Goal: Task Accomplishment & Management: Complete application form

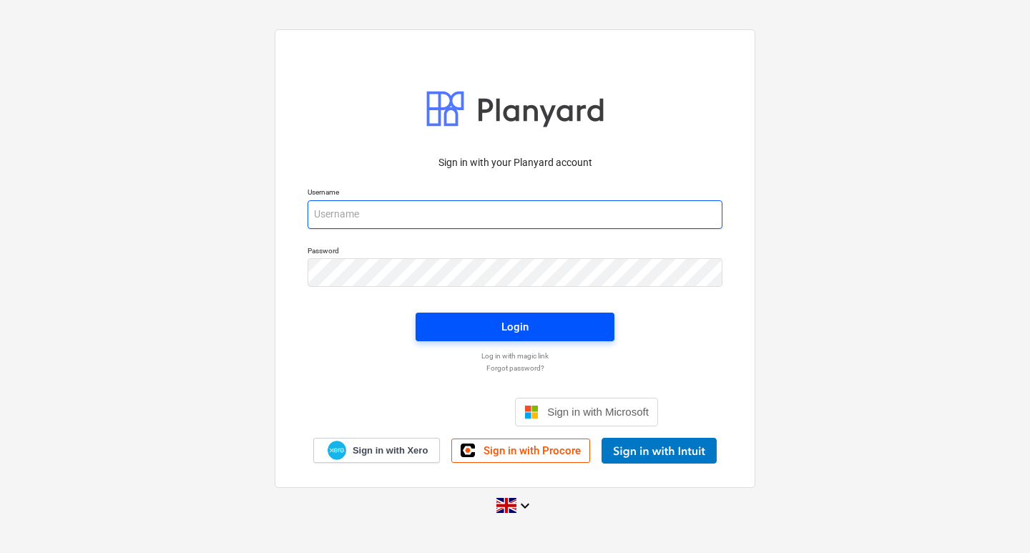
type input "[EMAIL_ADDRESS][DOMAIN_NAME]"
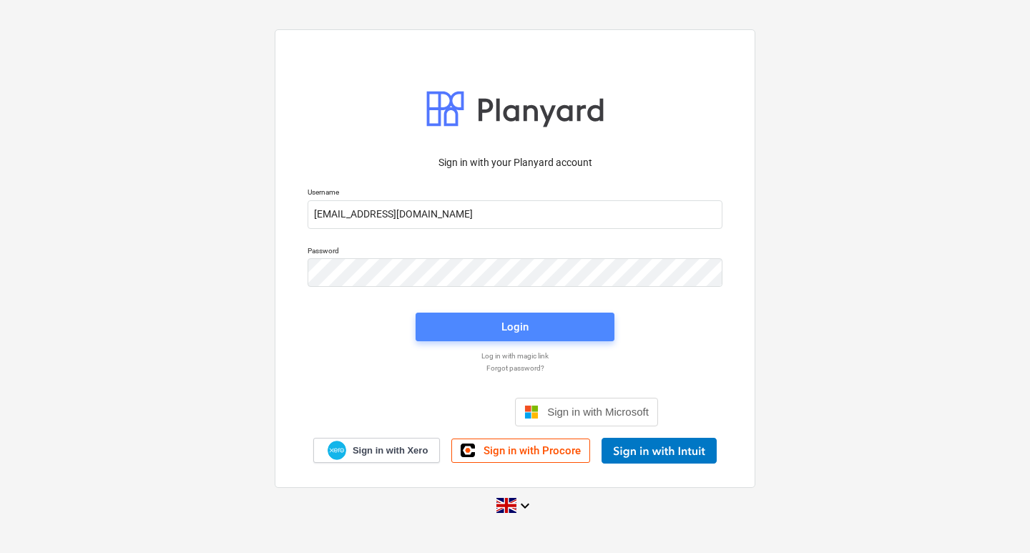
click at [484, 331] on span "Login" at bounding box center [515, 326] width 164 height 19
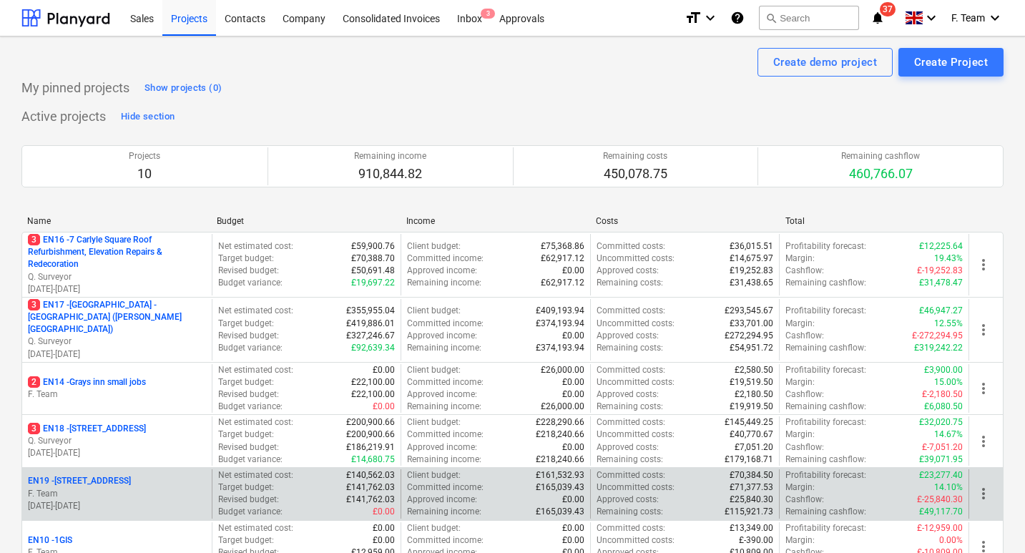
click at [80, 478] on p "EN19 - [STREET_ADDRESS]" at bounding box center [79, 481] width 103 height 12
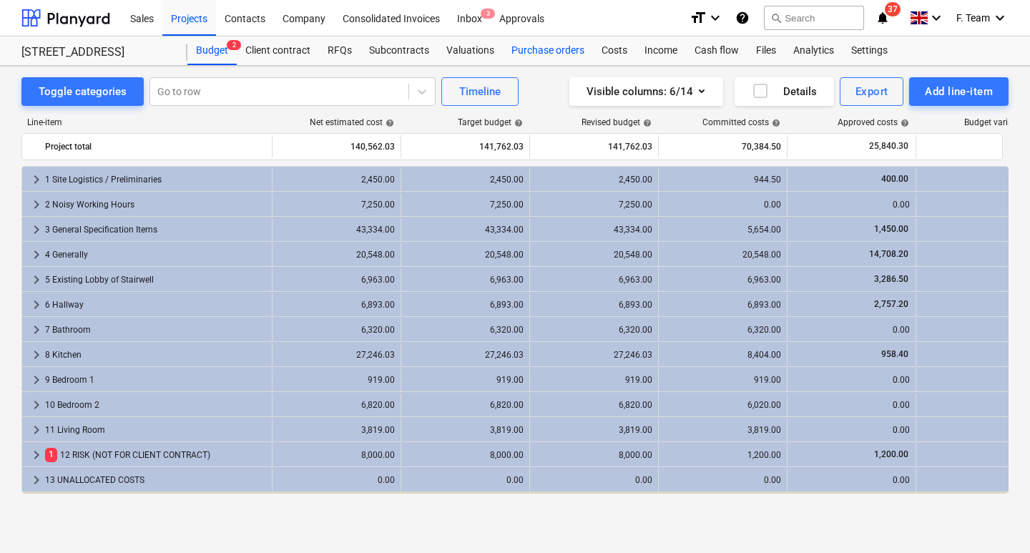
click at [548, 53] on div "Purchase orders" at bounding box center [548, 50] width 90 height 29
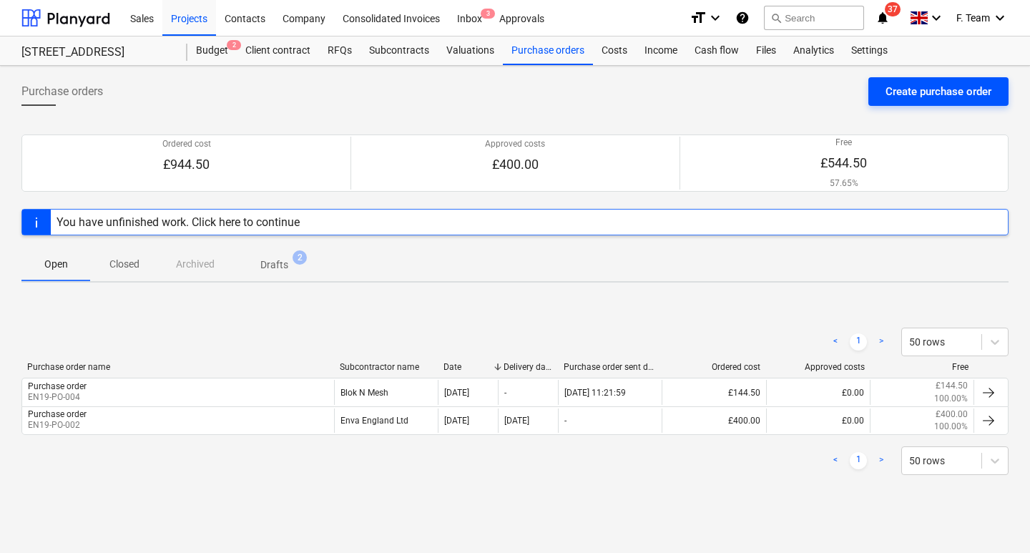
click at [952, 91] on div "Create purchase order" at bounding box center [938, 91] width 106 height 19
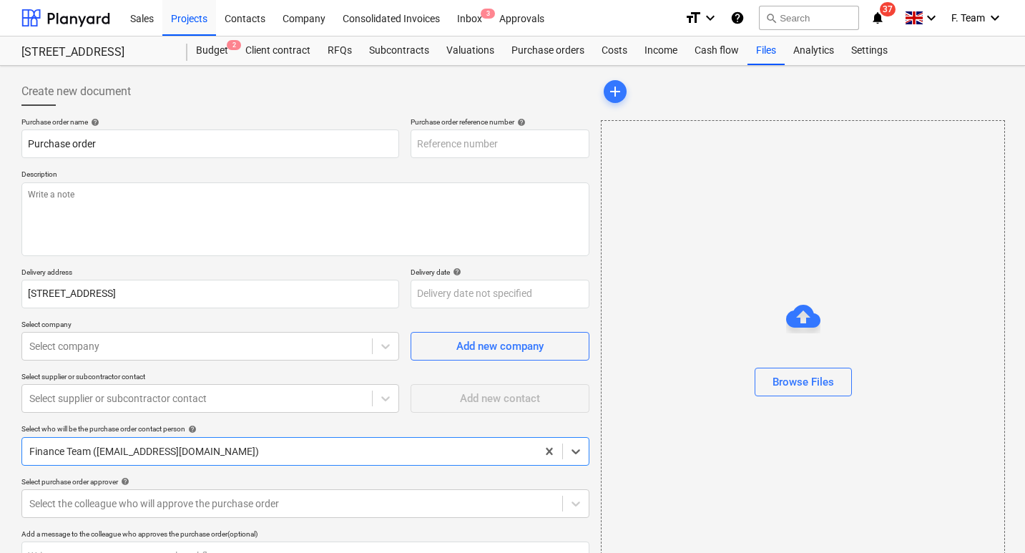
type textarea "x"
type input "EN19-PO-007"
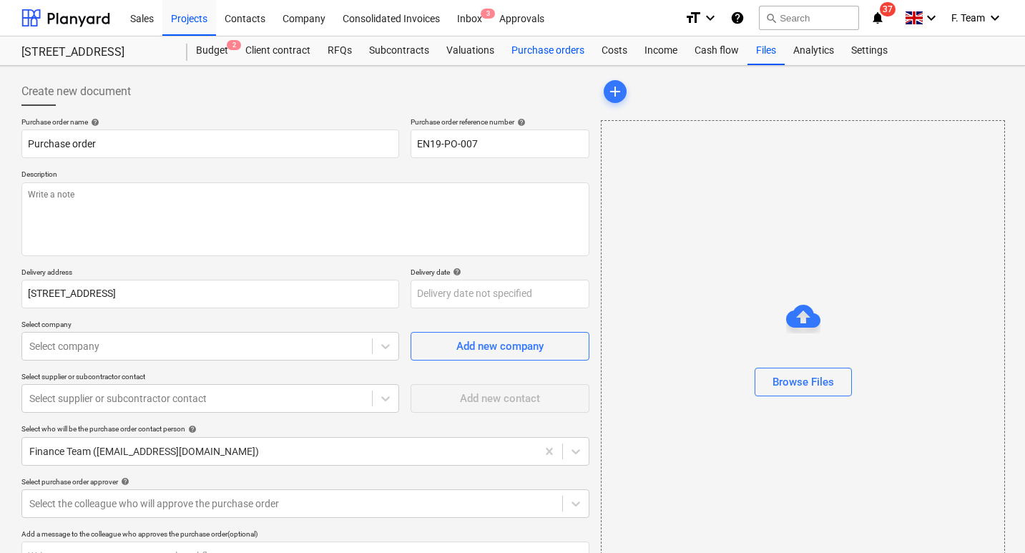
click at [527, 55] on div "Purchase orders" at bounding box center [548, 50] width 90 height 29
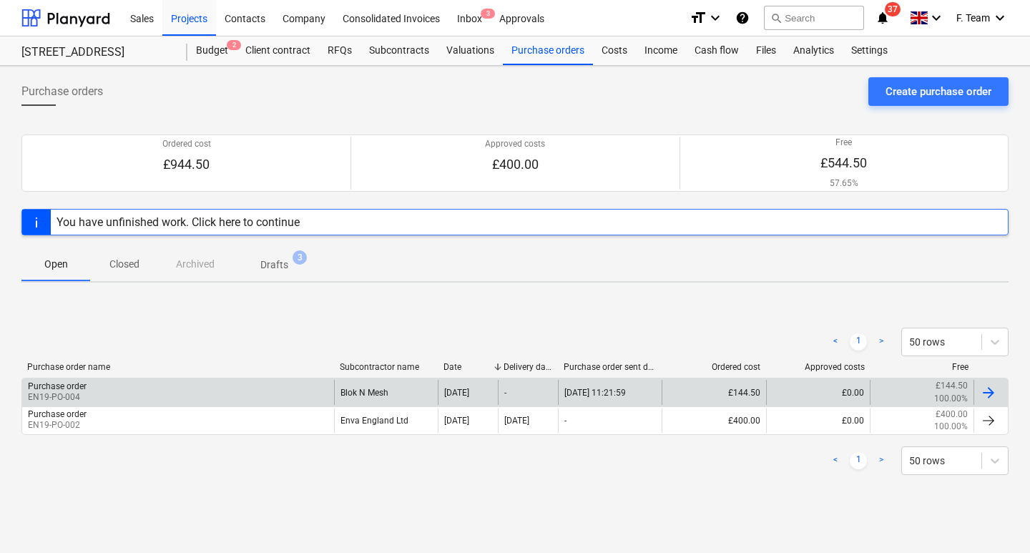
click at [985, 391] on div at bounding box center [988, 392] width 17 height 17
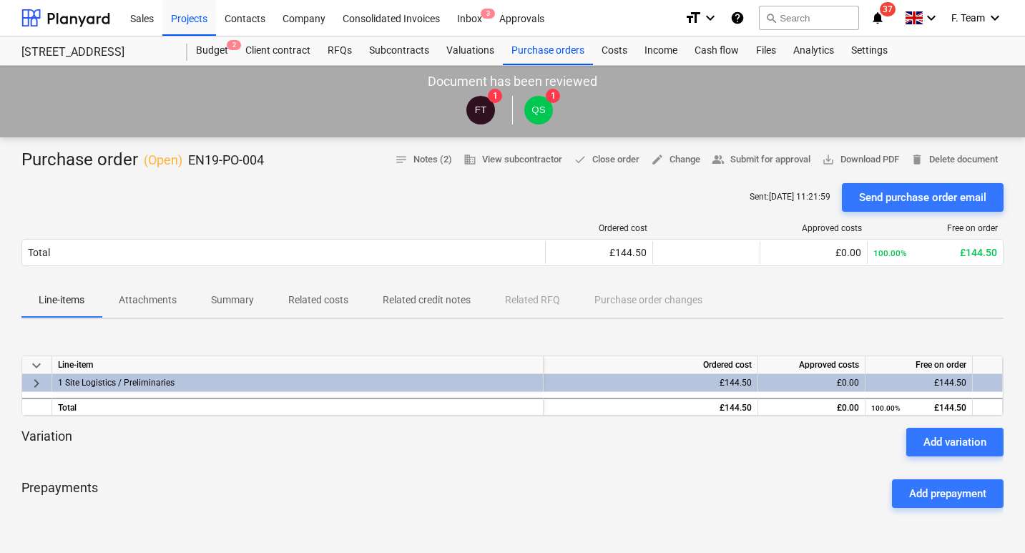
click at [125, 378] on div "1 Site Logistics / Preliminaries" at bounding box center [297, 382] width 479 height 17
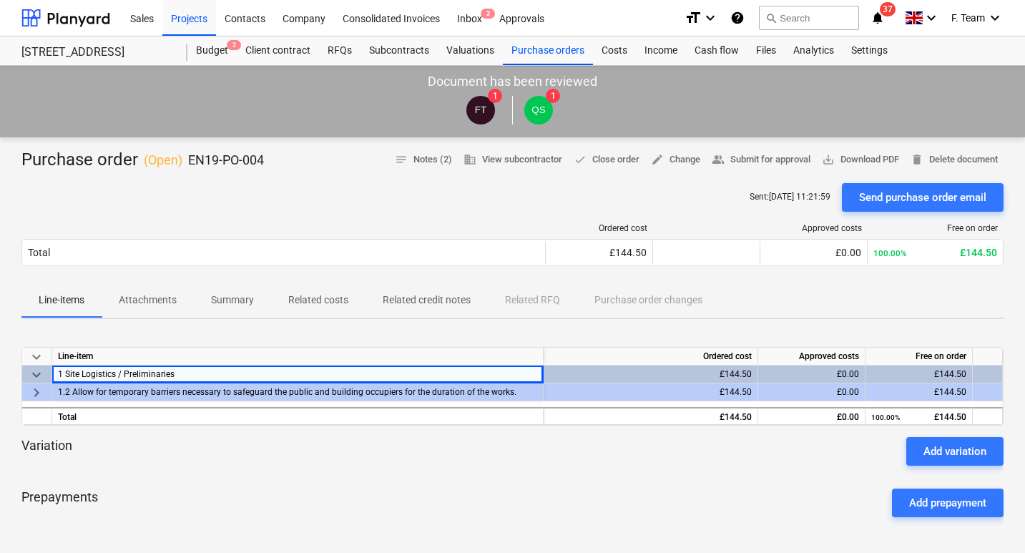
click at [737, 375] on div "£144.50" at bounding box center [650, 374] width 202 height 18
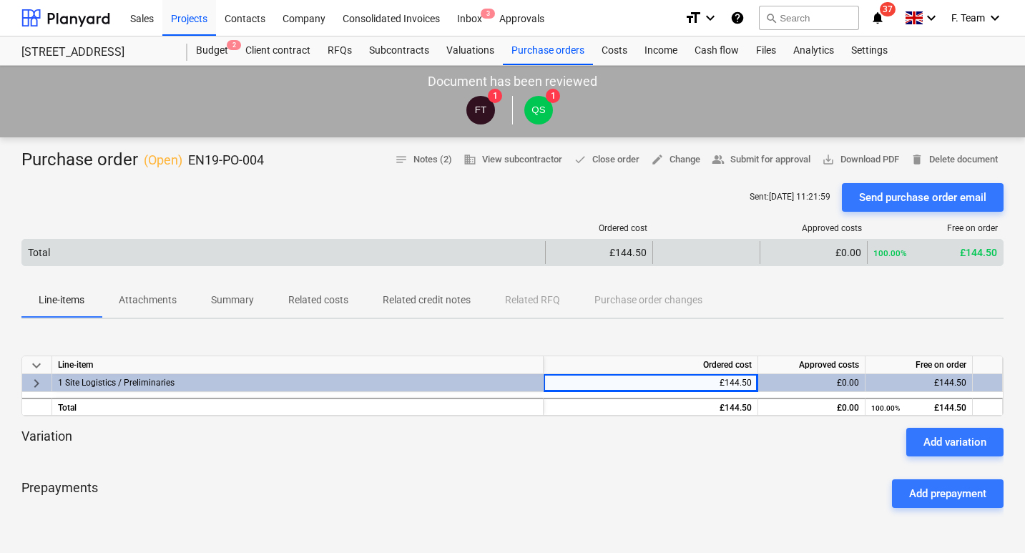
click at [606, 254] on div "£144.50" at bounding box center [598, 252] width 95 height 11
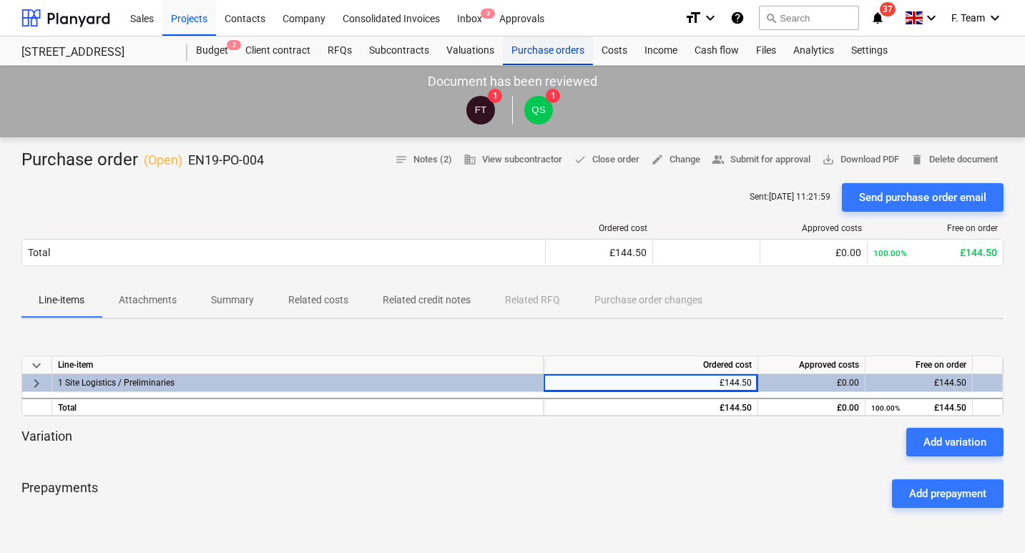
click at [535, 54] on div "Purchase orders" at bounding box center [548, 50] width 90 height 29
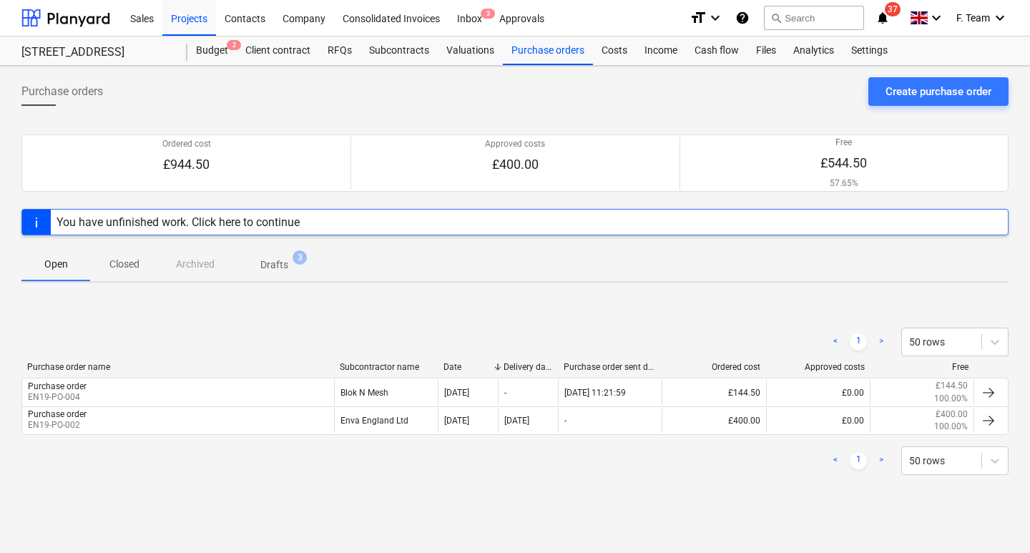
click at [273, 263] on p "Drafts" at bounding box center [274, 264] width 28 height 15
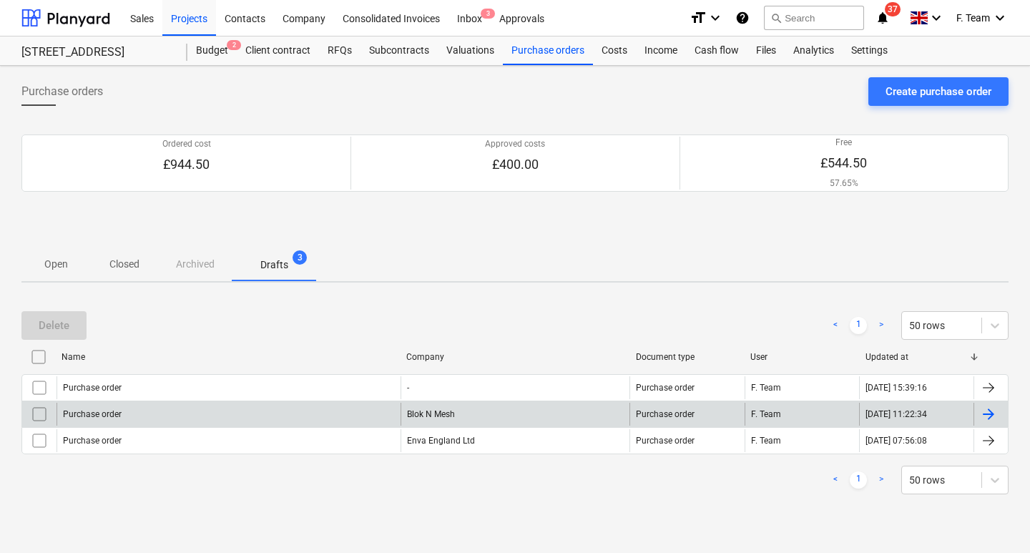
click at [449, 418] on div "Blok N Mesh" at bounding box center [515, 414] width 230 height 23
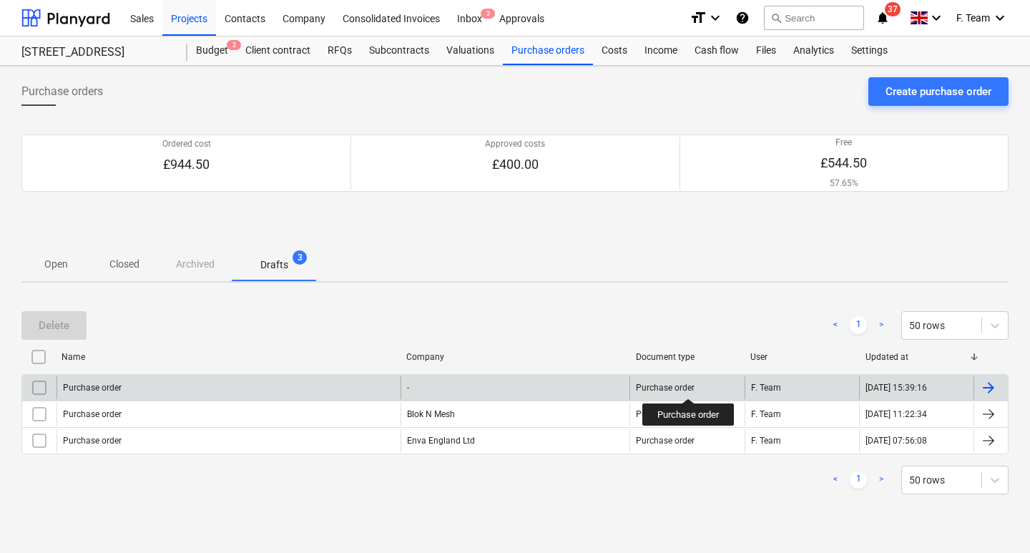
click at [689, 385] on div "Purchase order" at bounding box center [665, 388] width 59 height 10
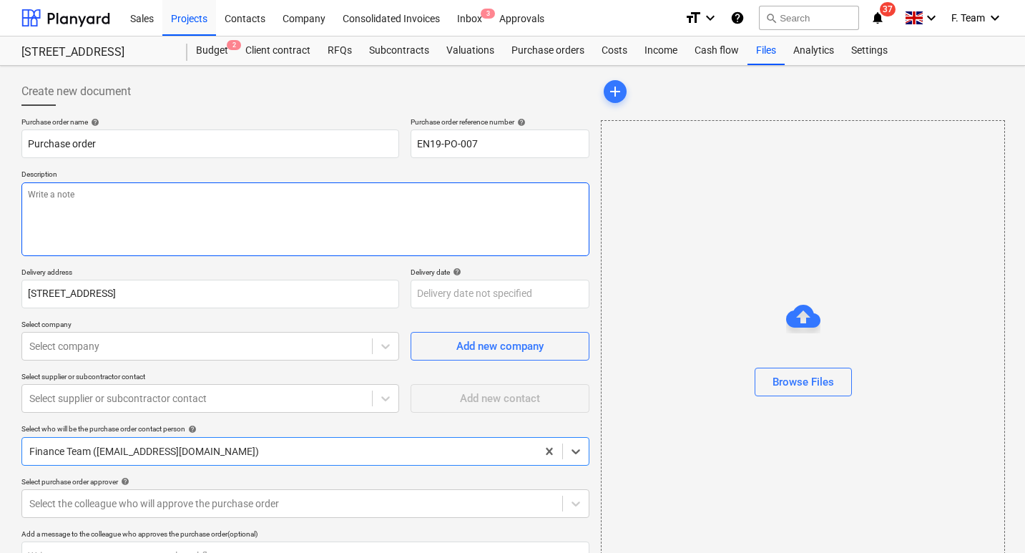
click at [119, 223] on textarea at bounding box center [305, 219] width 568 height 74
type textarea "x"
paste textarea "please ensure you send your invoice to [enter specific Planyard email address f…"
type textarea "x"
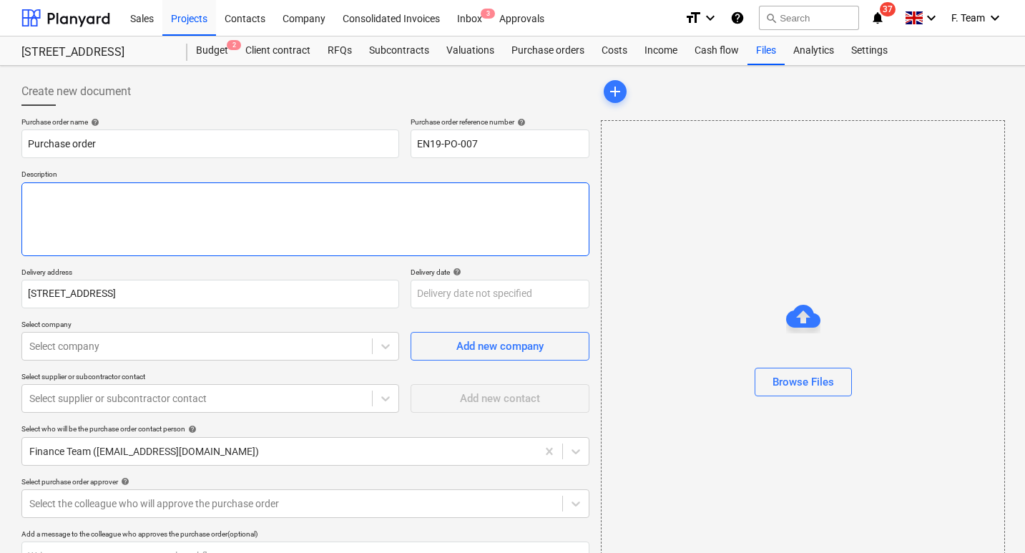
type textarea "please ensure you send your invoice to [enter specific Planyard email address f…"
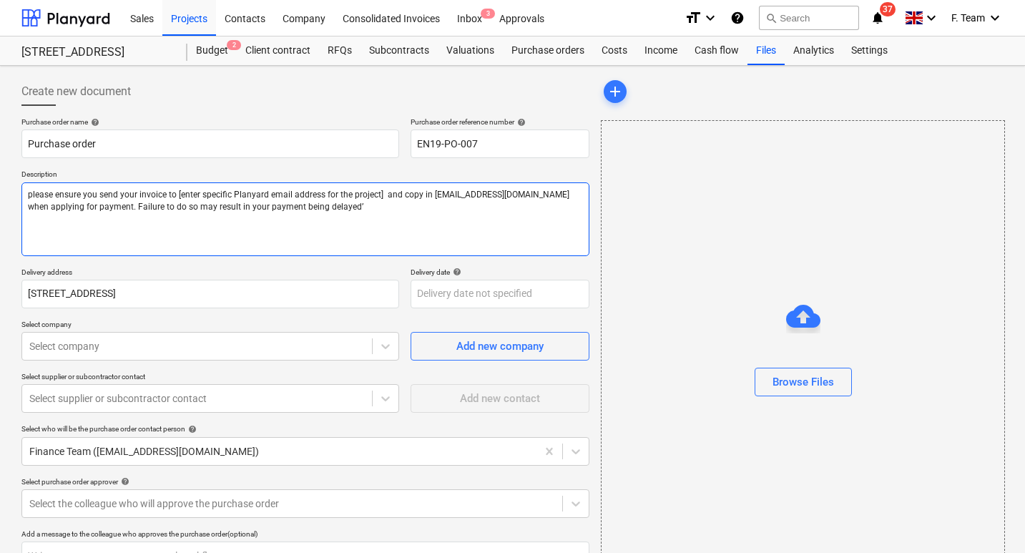
type textarea "x"
type textarea "Please ensure you send your invoice to [enter specific Planyard email address f…"
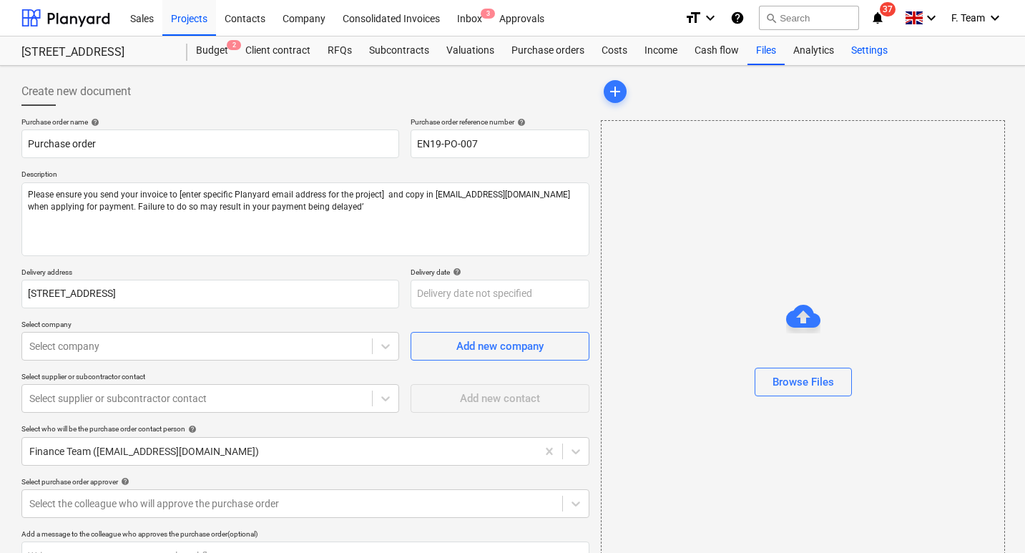
click at [862, 49] on div "Settings" at bounding box center [869, 50] width 54 height 29
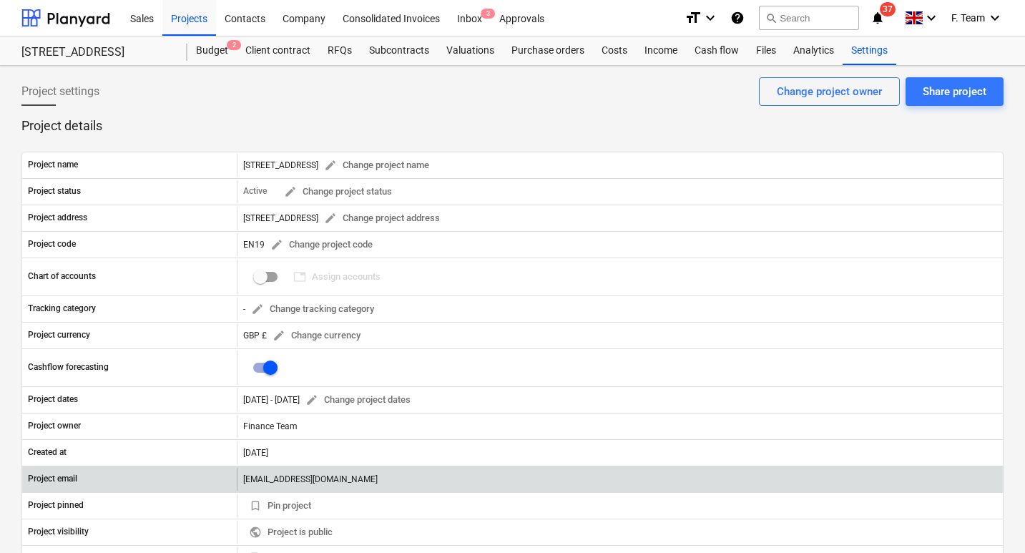
drag, startPoint x: 241, startPoint y: 477, endPoint x: 495, endPoint y: 479, distance: 254.5
click at [495, 479] on div "[EMAIL_ADDRESS][DOMAIN_NAME]" at bounding box center [620, 479] width 766 height 23
copy div "[EMAIL_ADDRESS][DOMAIN_NAME]"
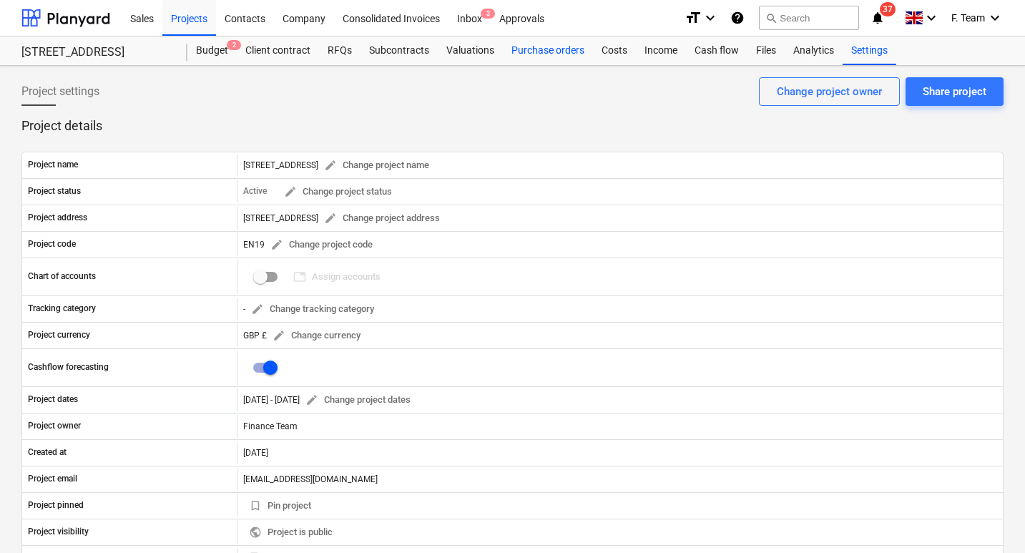
click at [557, 46] on div "Purchase orders" at bounding box center [548, 50] width 90 height 29
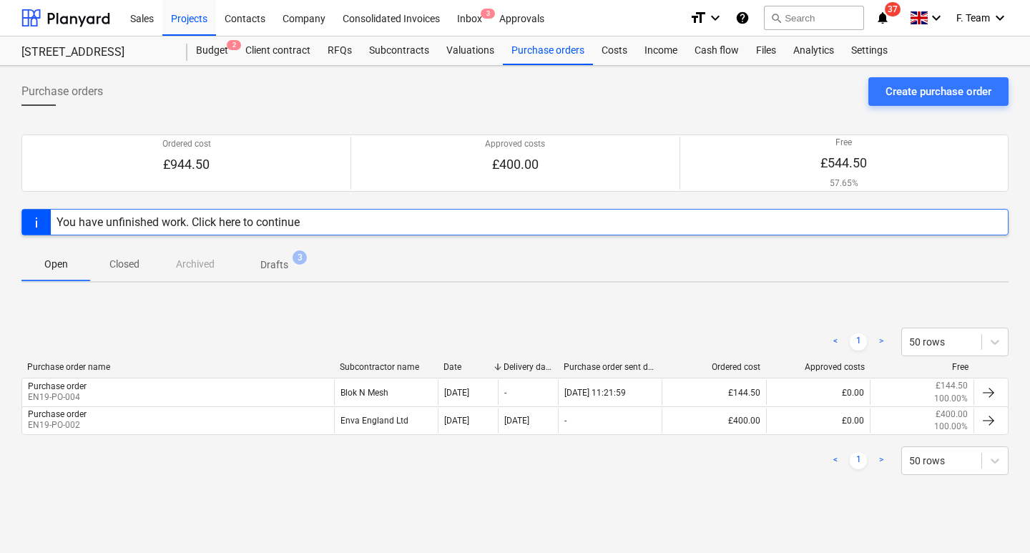
click at [281, 260] on p "Drafts" at bounding box center [274, 264] width 28 height 15
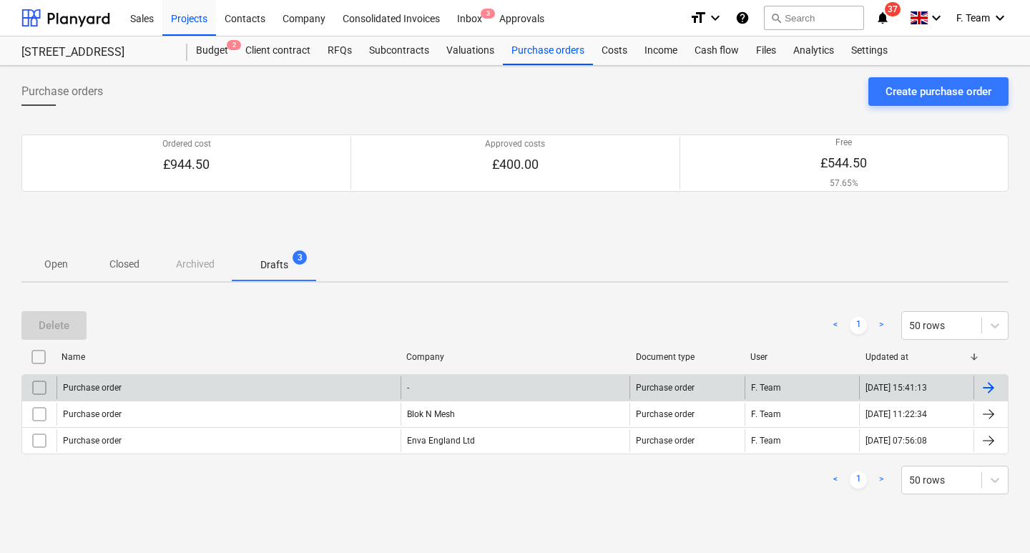
click at [761, 388] on div "F. Team" at bounding box center [801, 387] width 114 height 23
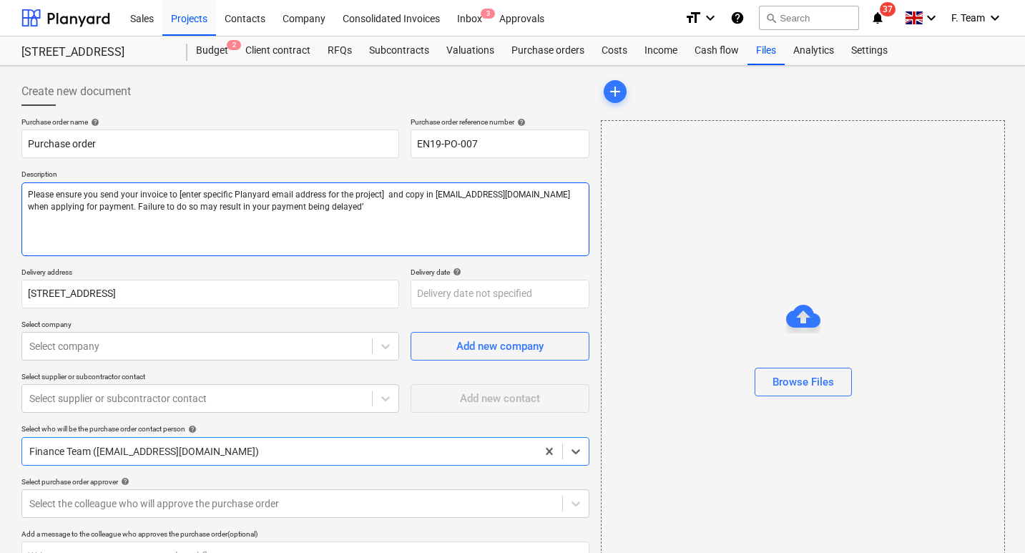
click at [179, 217] on textarea "Please ensure you send your invoice to [enter specific Planyard email address f…" at bounding box center [305, 219] width 568 height 74
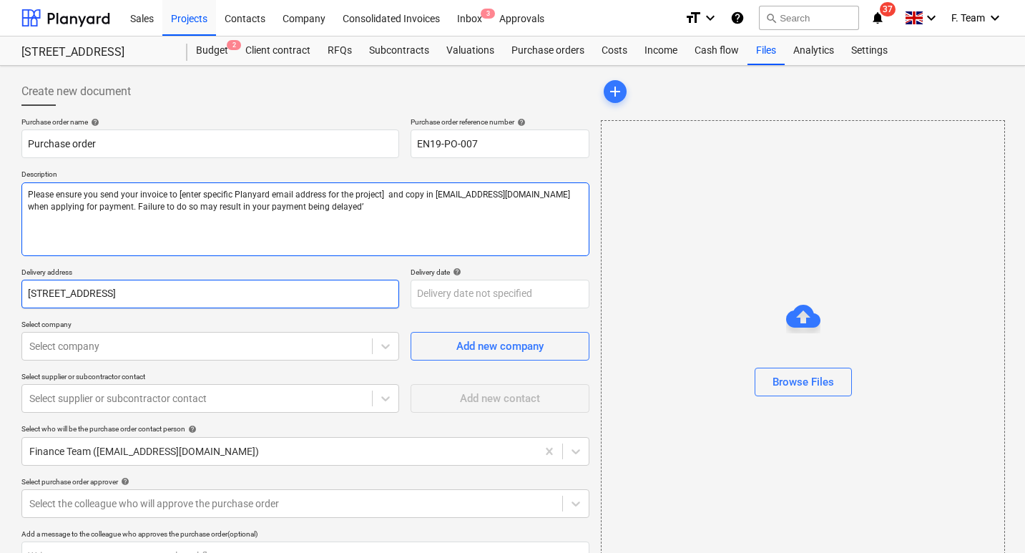
paste textarea "[EMAIL_ADDRESS][DOMAIN_NAME]"
type textarea "x"
type textarea "Please ensure you send your invoice to [EMAIL_ADDRESS][DOMAIN_NAME] and copy in…"
type textarea "x"
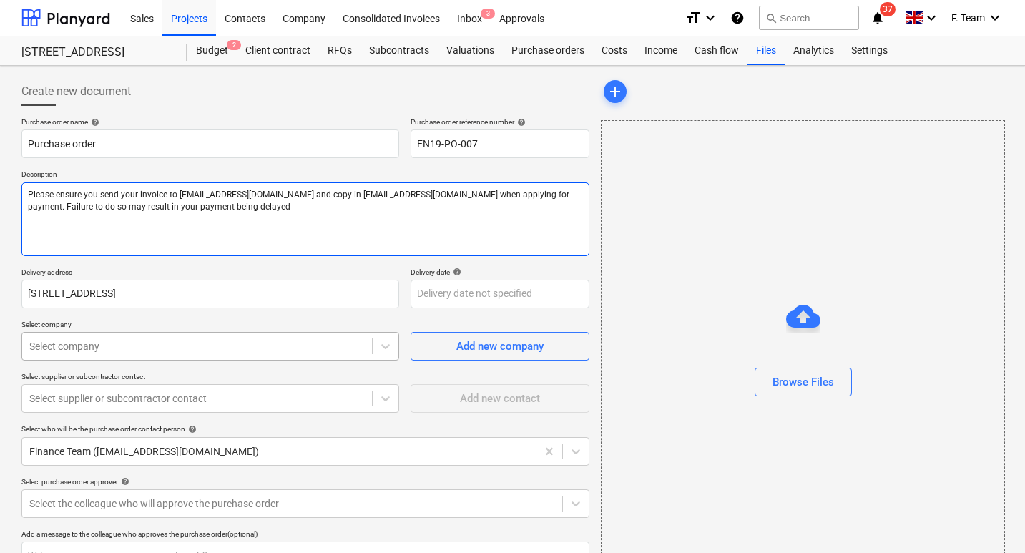
type textarea "Please ensure you send your invoice to [EMAIL_ADDRESS][DOMAIN_NAME] and copy in…"
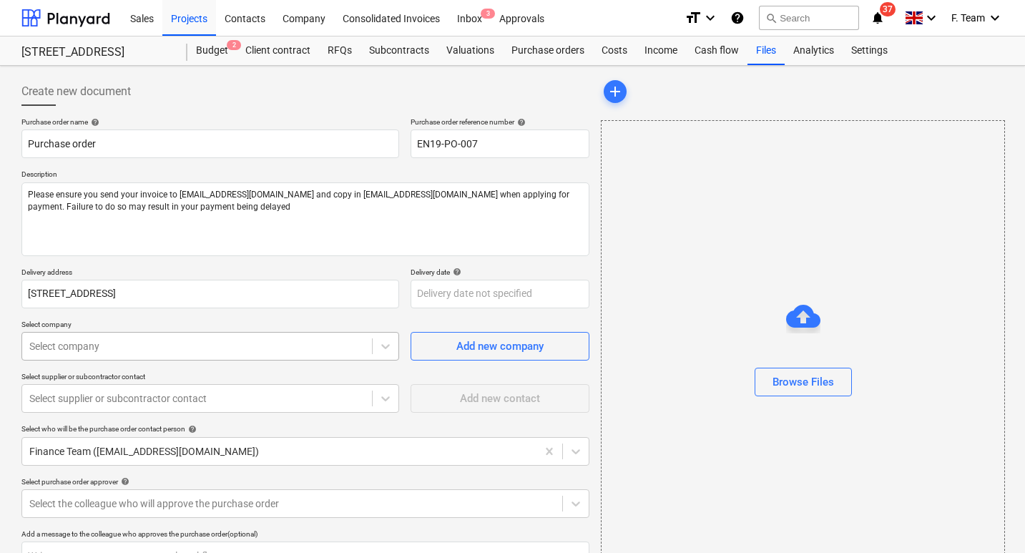
type textarea "x"
click at [94, 348] on body "Sales Projects Contacts Company Consolidated Invoices Inbox 3 Approvals format_…" at bounding box center [512, 276] width 1025 height 553
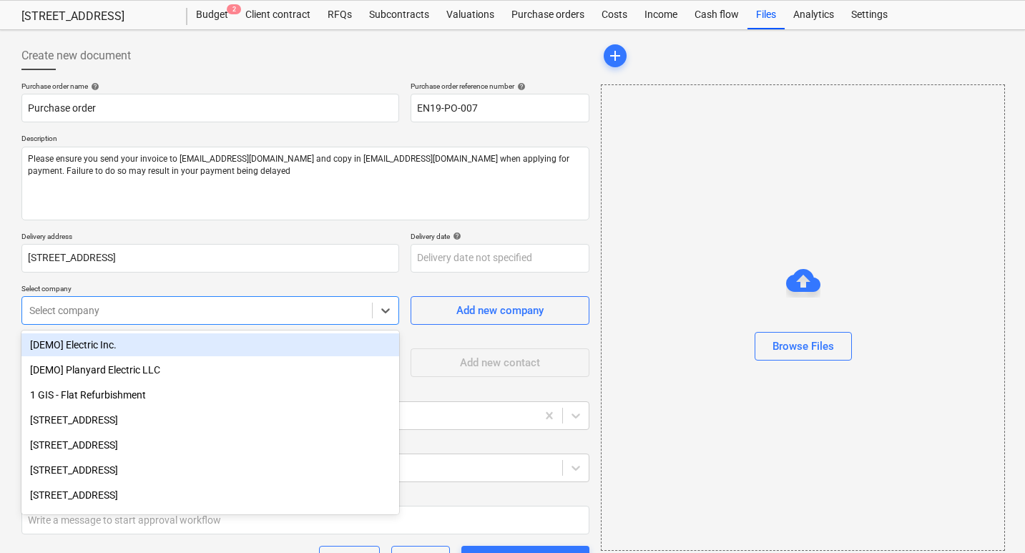
scroll to position [36, 0]
type input "env"
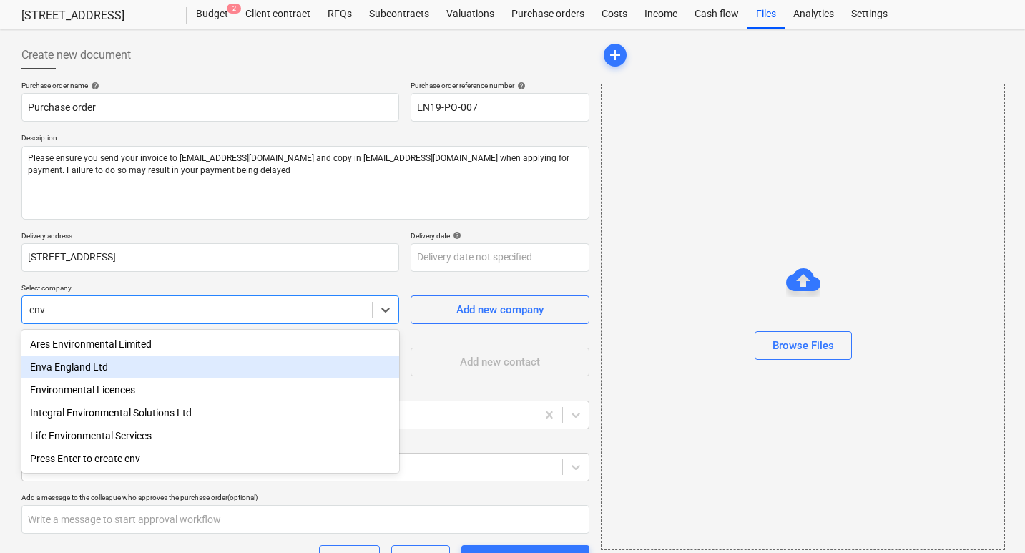
click at [94, 368] on div "Enva England Ltd" at bounding box center [210, 366] width 378 height 23
type textarea "x"
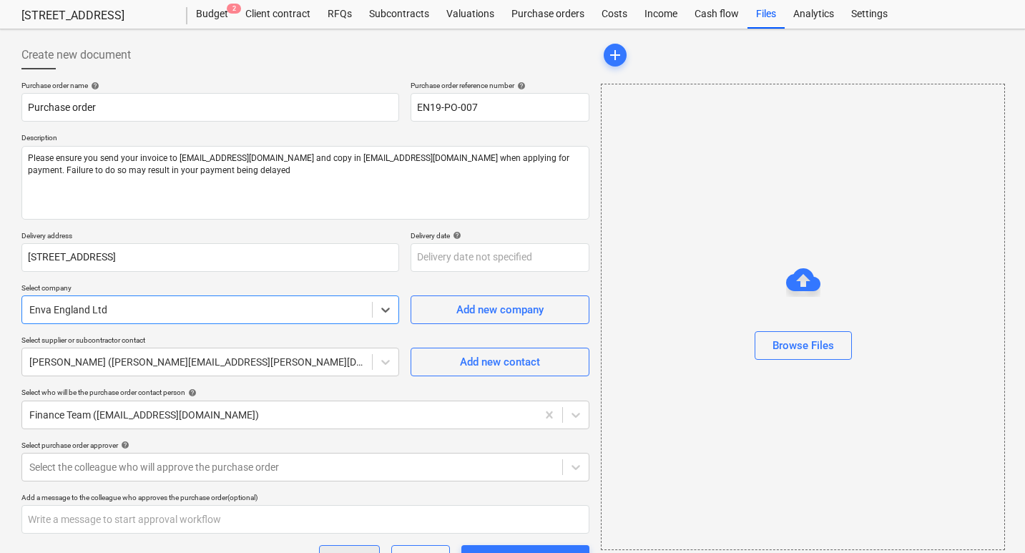
scroll to position [149, 0]
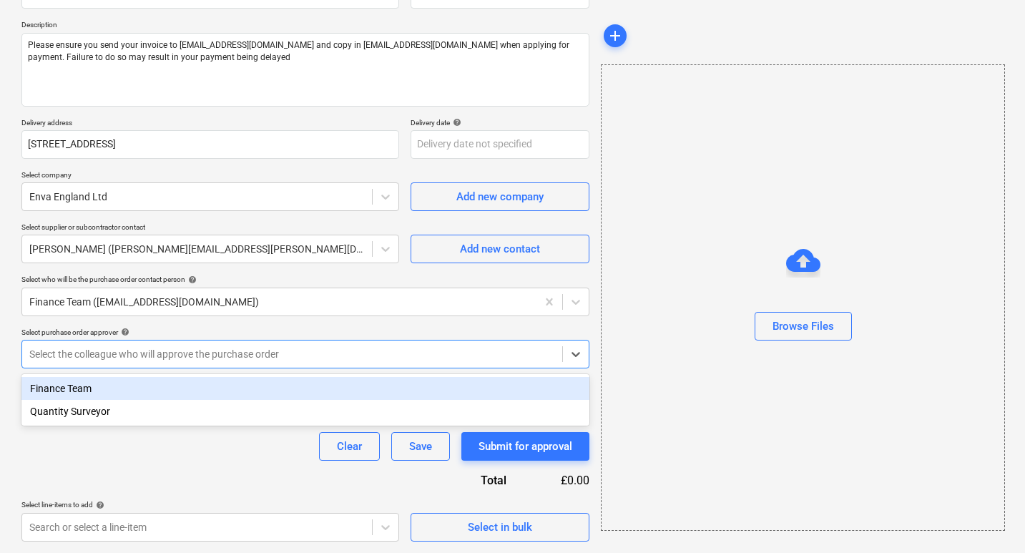
click at [223, 360] on div at bounding box center [292, 354] width 526 height 14
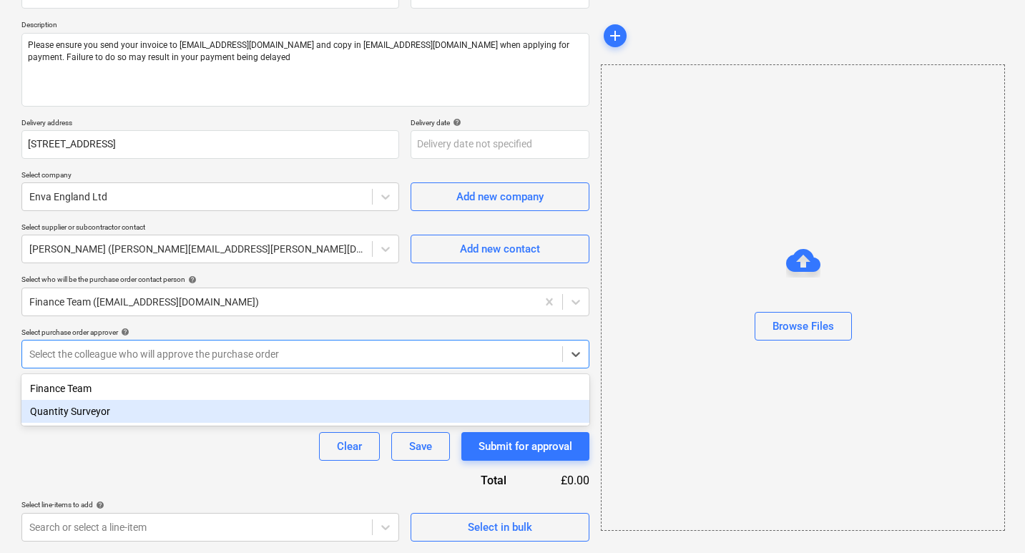
click at [125, 414] on div "Quantity Surveyor" at bounding box center [305, 411] width 568 height 23
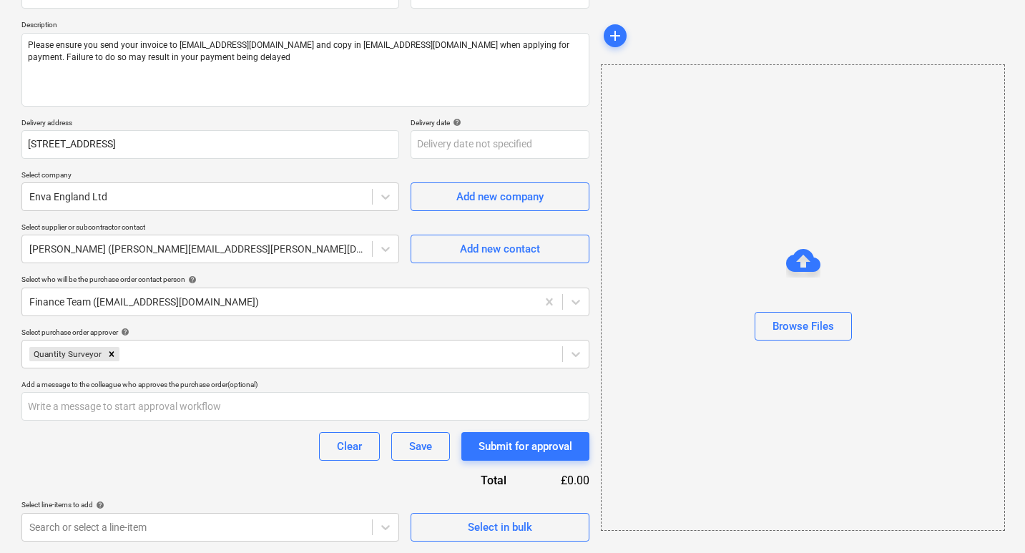
click at [170, 473] on div "Purchase order name help Purchase order Purchase order reference number help EN…" at bounding box center [305, 254] width 568 height 573
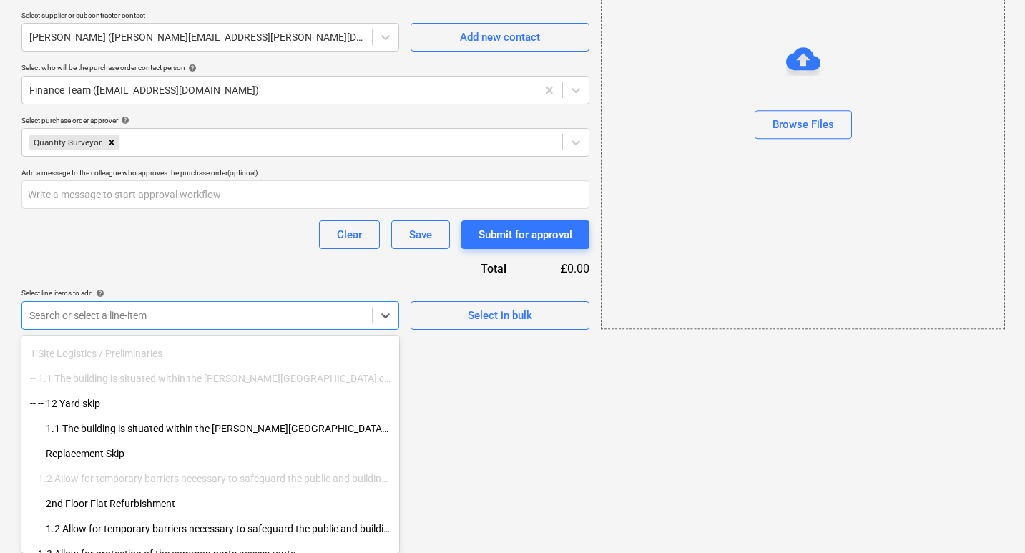
scroll to position [143, 0]
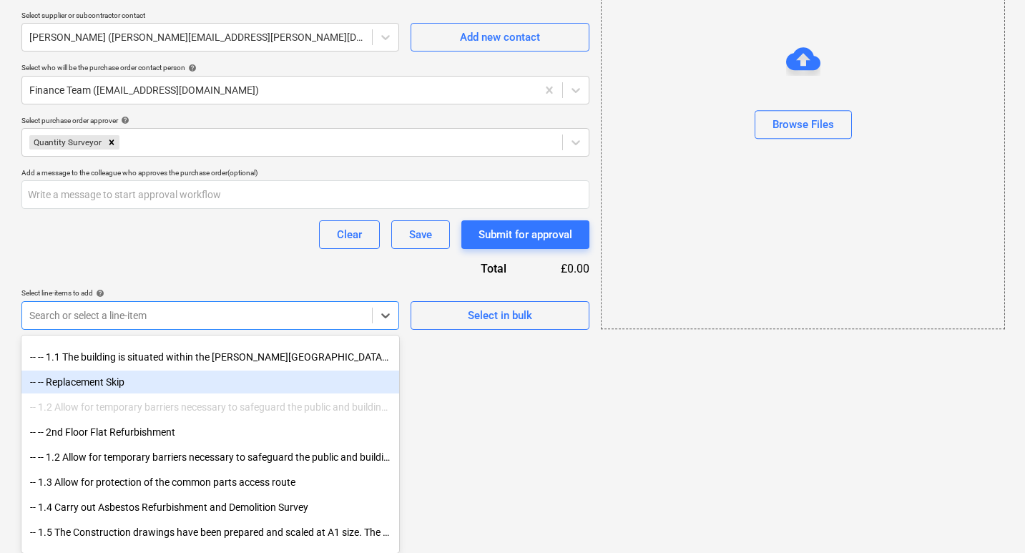
click at [129, 385] on div "-- -- Replacement Skip" at bounding box center [210, 381] width 378 height 23
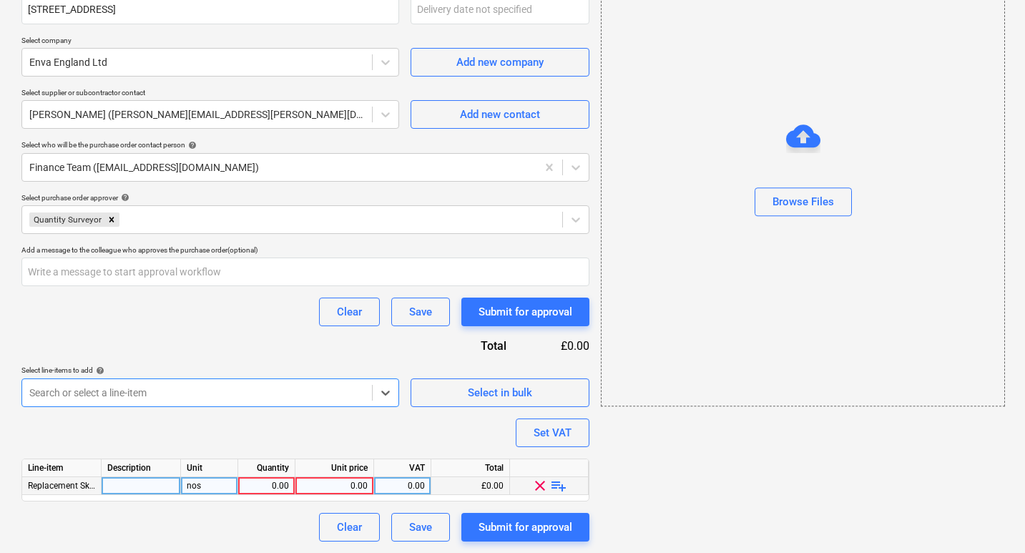
type textarea "x"
click at [165, 486] on div at bounding box center [141, 486] width 79 height 18
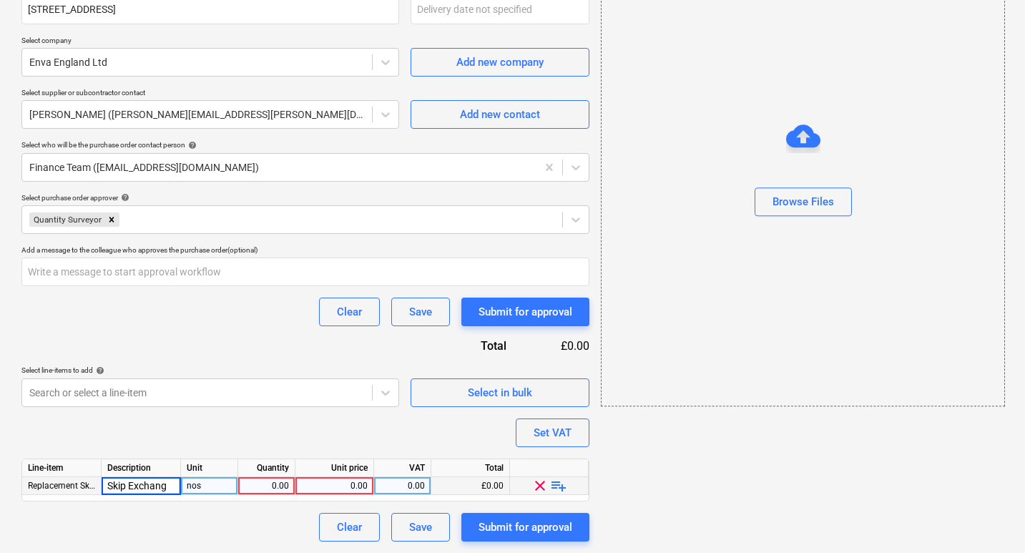
type input "Skip Exchange"
type textarea "x"
type input "400"
type textarea "x"
type input "20"
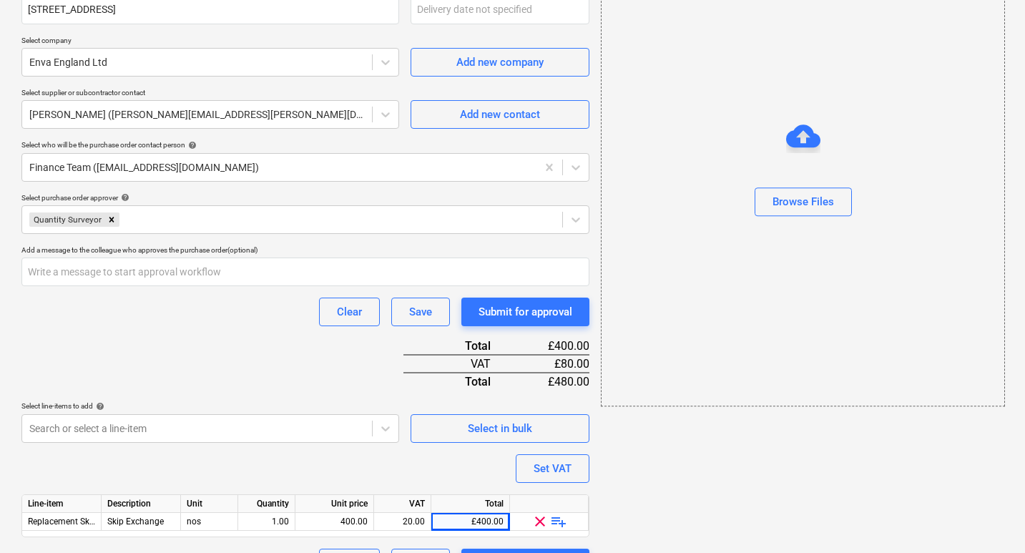
click at [262, 375] on div "Purchase order name help Purchase order Purchase order reference number help EN…" at bounding box center [305, 205] width 568 height 744
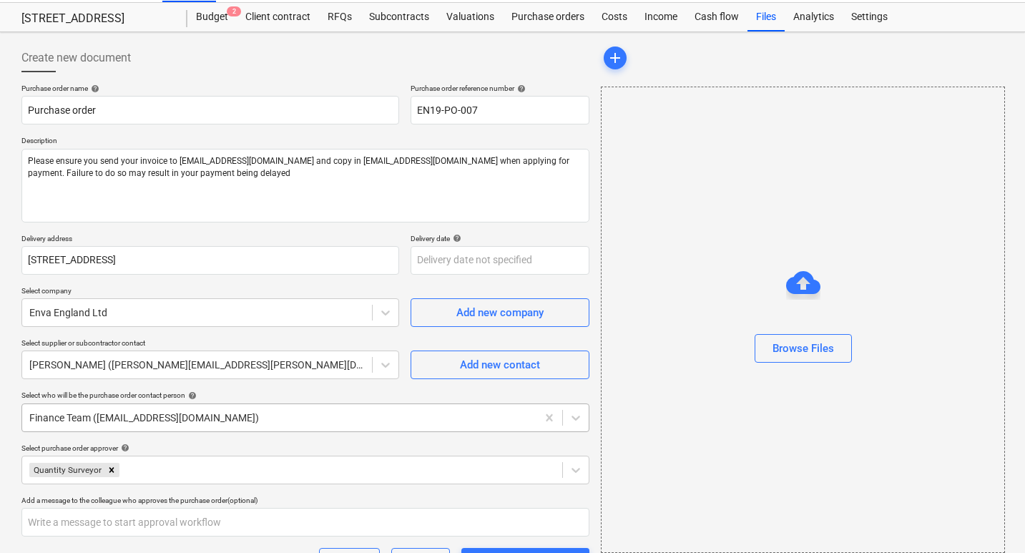
scroll to position [0, 0]
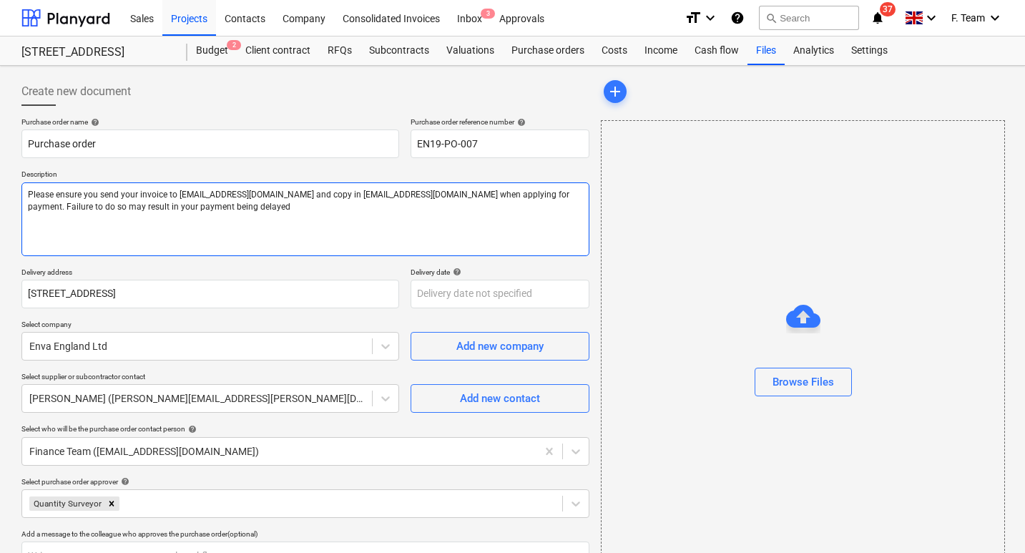
click at [122, 201] on textarea "Please ensure you send your invoice to [EMAIL_ADDRESS][DOMAIN_NAME] and copy in…" at bounding box center [305, 219] width 568 height 74
click at [159, 189] on textarea "Please ensure you send your invoice to [EMAIL_ADDRESS][DOMAIN_NAME] and copy in…" at bounding box center [305, 219] width 568 height 74
type textarea "x"
type textarea "P Please ensure you send your invoice to [EMAIL_ADDRESS][DOMAIN_NAME] and copy …"
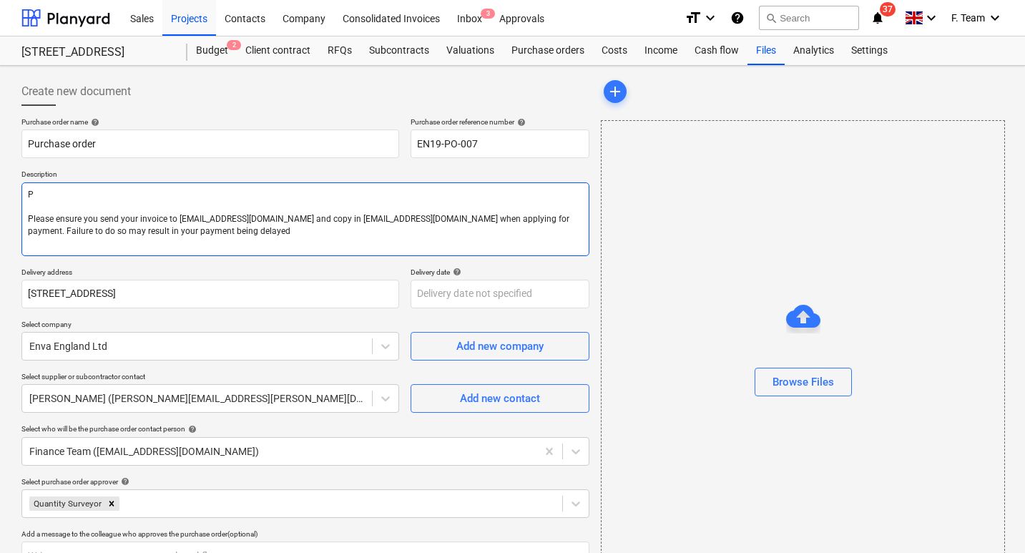
type textarea "x"
type textarea "Pr Please ensure you send your invoice to [EMAIL_ADDRESS][DOMAIN_NAME] and copy…"
type textarea "x"
type textarea "Pro Please ensure you send your invoice to [EMAIL_ADDRESS][DOMAIN_NAME] and cop…"
type textarea "x"
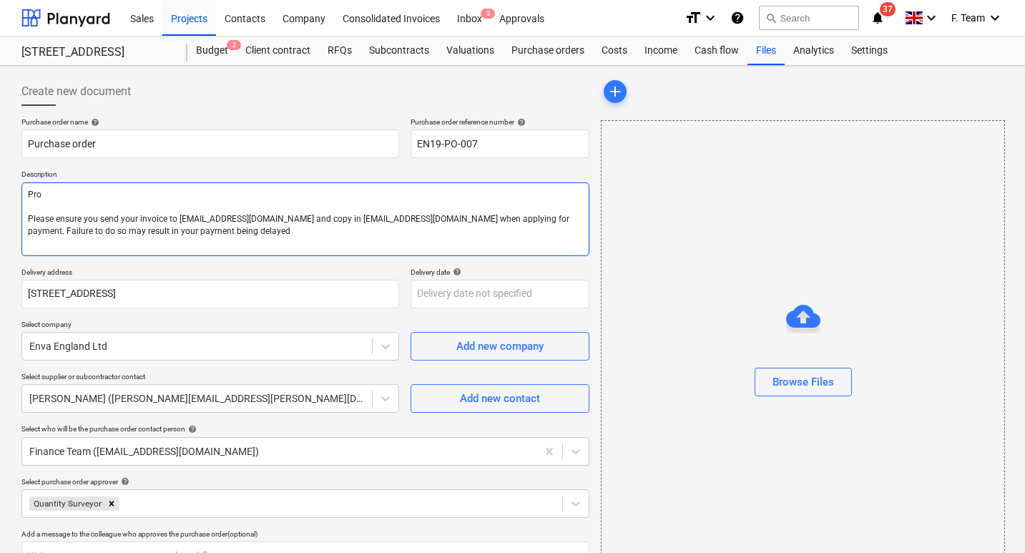
type textarea "Proj Please ensure you send your invoice to [EMAIL_ADDRESS][DOMAIN_NAME] and co…"
type textarea "x"
type textarea "Proje Please ensure you send your invoice to [EMAIL_ADDRESS][DOMAIN_NAME] and c…"
type textarea "x"
type textarea "Projec Please ensure you send your invoice to [EMAIL_ADDRESS][DOMAIN_NAME] and …"
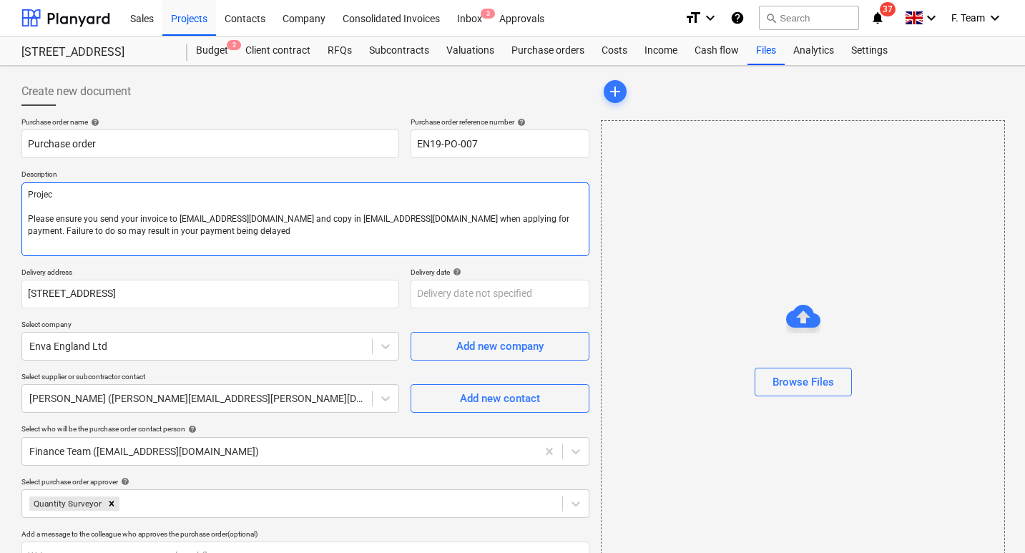
type textarea "x"
type textarea "Project Please ensure you send your invoice to [EMAIL_ADDRESS][DOMAIN_NAME] and…"
type textarea "x"
type textarea "Project 1 Please ensure you send your invoice to [EMAIL_ADDRESS][DOMAIN_NAME] a…"
type textarea "x"
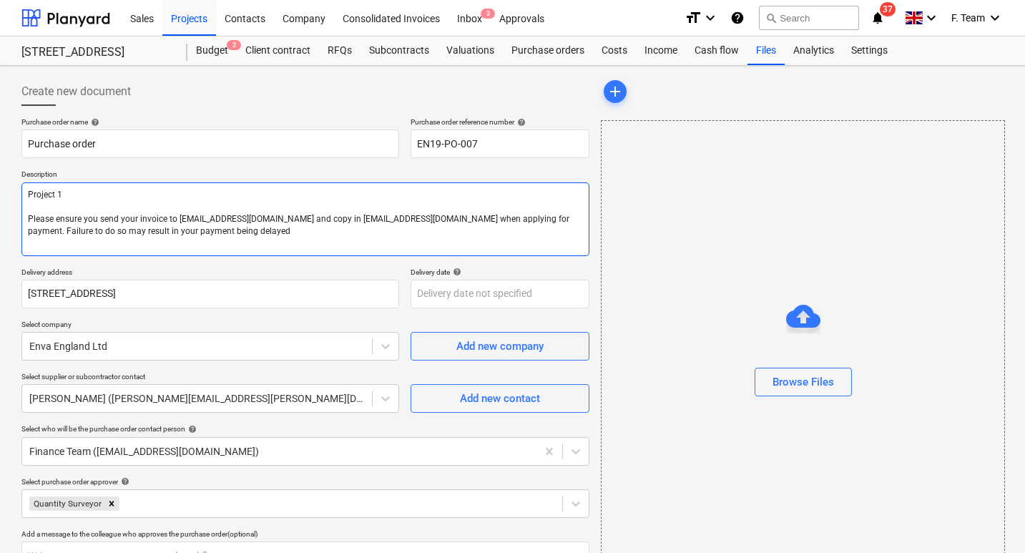
type textarea "Project Please ensure you send your invoice to [EMAIL_ADDRESS][DOMAIN_NAME] and…"
type textarea "x"
type textarea "Project Please ensure you send your invoice to [EMAIL_ADDRESS][DOMAIN_NAME] and…"
type textarea "x"
type textarea "Project - Please ensure you send your invoice to [EMAIL_ADDRESS][DOMAIN_NAME] a…"
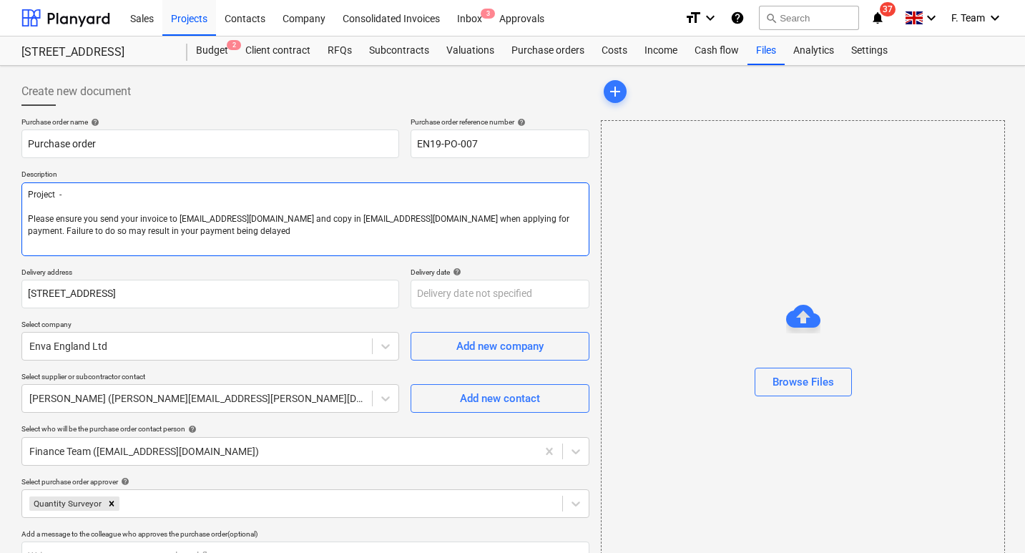
type textarea "x"
type textarea "Project - Please ensure you send your invoice to [EMAIL_ADDRESS][DOMAIN_NAME] a…"
type textarea "x"
type textarea "Project - Please ensure you send your invoice to [EMAIL_ADDRESS][DOMAIN_NAME] a…"
type textarea "x"
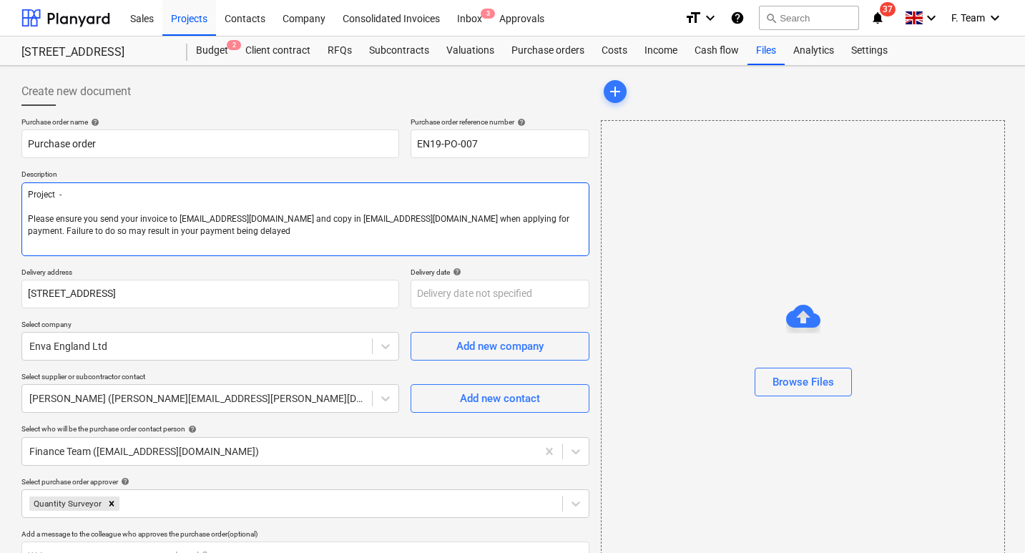
type textarea "Project Please ensure you send your invoice to [EMAIL_ADDRESS][DOMAIN_NAME] and…"
type textarea "x"
type textarea "Project Please ensure you send your invoice to [EMAIL_ADDRESS][DOMAIN_NAME] and…"
type textarea "x"
type textarea "Project Please ensure you send your invoice to [EMAIL_ADDRESS][DOMAIN_NAME] and…"
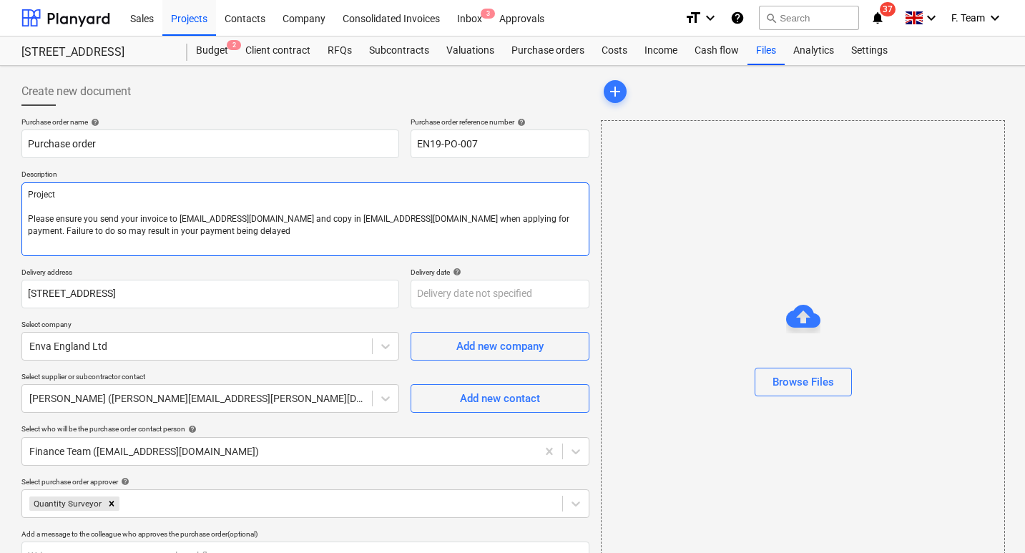
type textarea "x"
type textarea "Project Please ensure you send your invoice to [EMAIL_ADDRESS][DOMAIN_NAME] and…"
type textarea "x"
type textarea "Project - Please ensure you send your invoice to [EMAIL_ADDRESS][DOMAIN_NAME] a…"
type textarea "x"
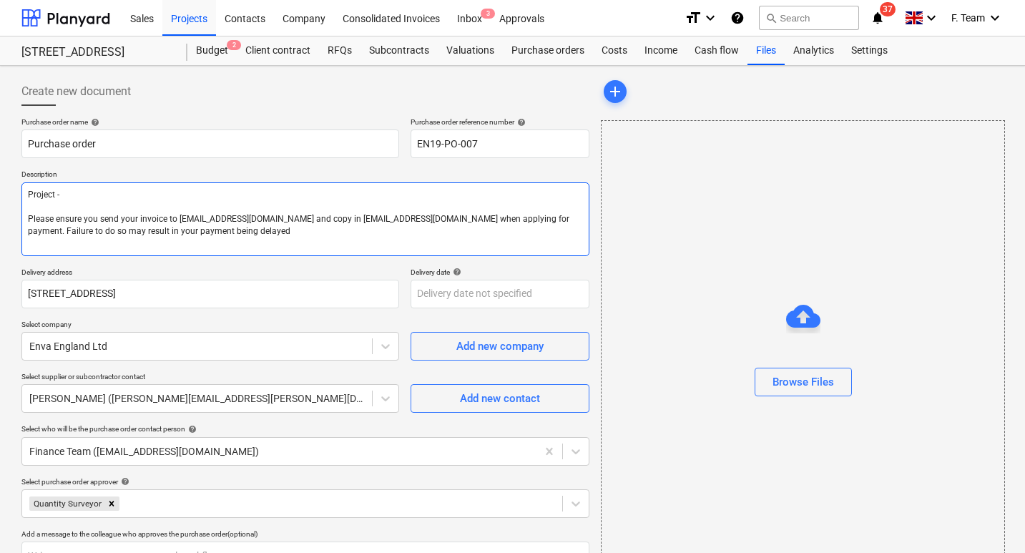
type textarea "Project - Please ensure you send your invoice to [EMAIL_ADDRESS][DOMAIN_NAME] a…"
type textarea "x"
type textarea "Project - 1 c Please ensure you send your invoice to [EMAIL_ADDRESS][DOMAIN_NAM…"
type textarea "x"
type textarea "Project - 1 cS Please ensure you send your invoice to [EMAIL_ADDRESS][DOMAIN_NA…"
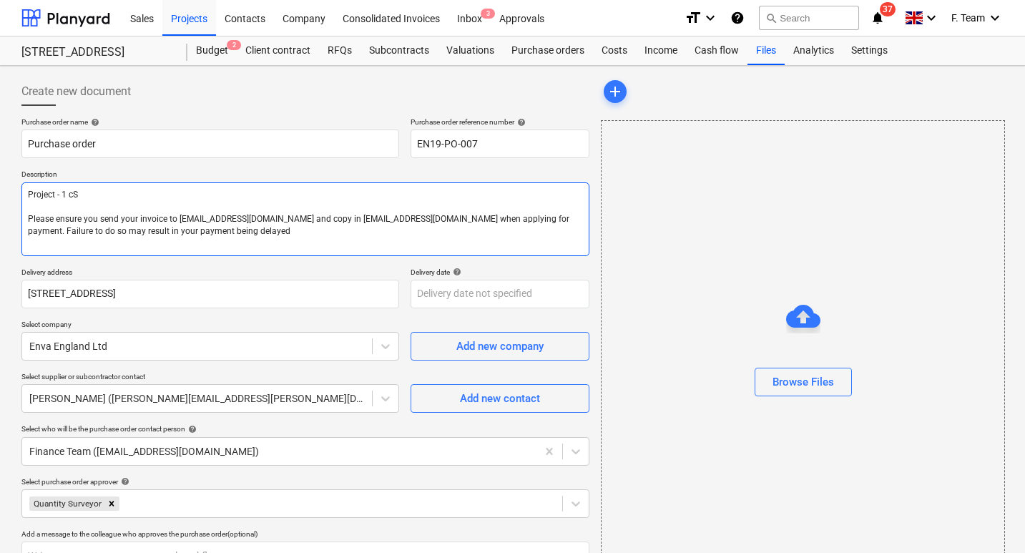
type textarea "x"
type textarea "Project - 1 cSo Please ensure you send your invoice to [EMAIL_ADDRESS][DOMAIN_N…"
type textarea "x"
type textarea "Project - 1 cSou Please ensure you send your invoice to [EMAIL_ADDRESS][DOMAIN_…"
type textarea "x"
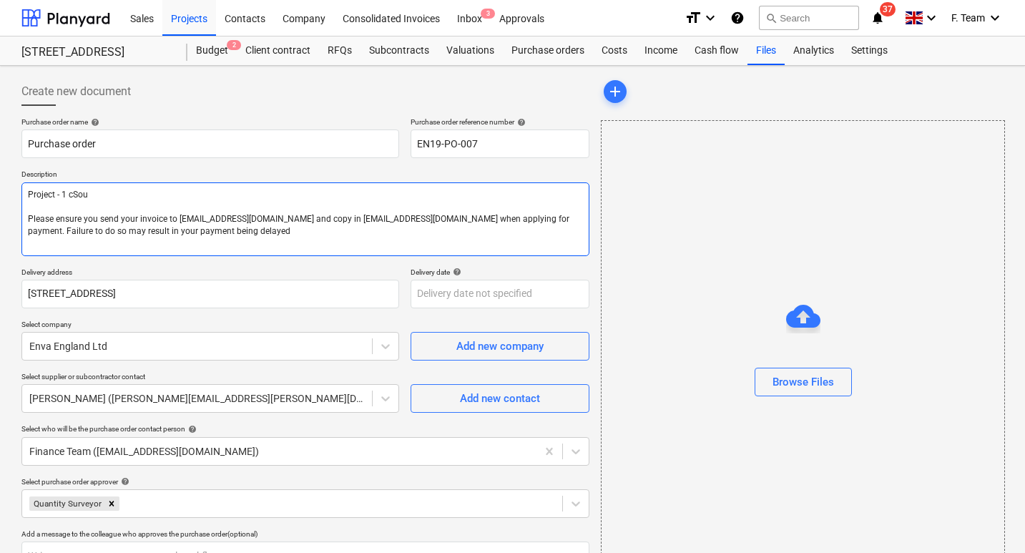
type textarea "Project - 1 cSout Please ensure you send your invoice to [EMAIL_ADDRESS][DOMAIN…"
type textarea "x"
type textarea "Project - 1 cSouth Please ensure you send your invoice to [EMAIL_ADDRESS][DOMAI…"
type textarea "x"
type textarea "Project - 1 cSouth Please ensure you send your invoice to [EMAIL_ADDRESS][DOMAI…"
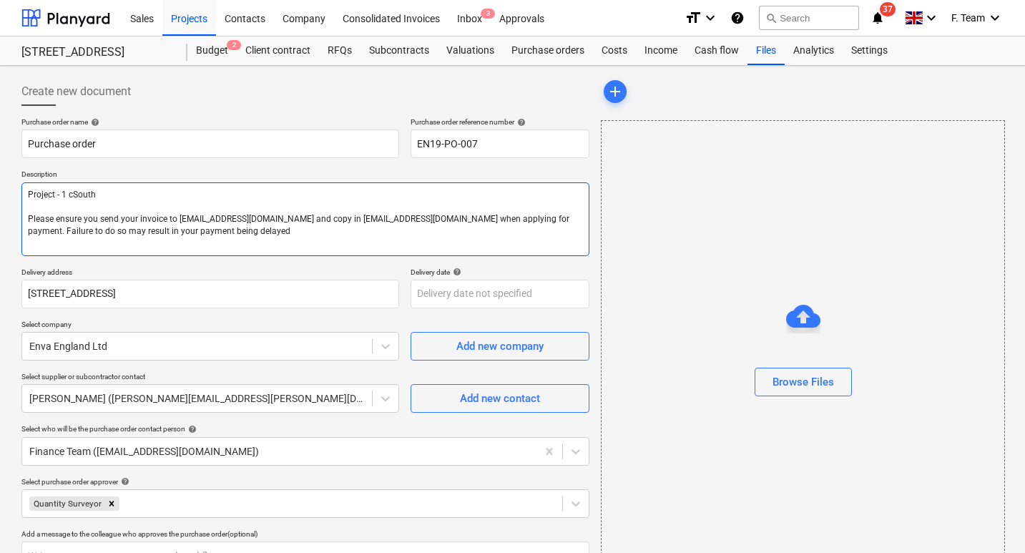
type textarea "x"
type textarea "Project - 1 cSouth Please ensure you send your invoice to [EMAIL_ADDRESS][DOMAI…"
type textarea "x"
type textarea "Project - 1 cSout Please ensure you send your invoice to [EMAIL_ADDRESS][DOMAIN…"
type textarea "x"
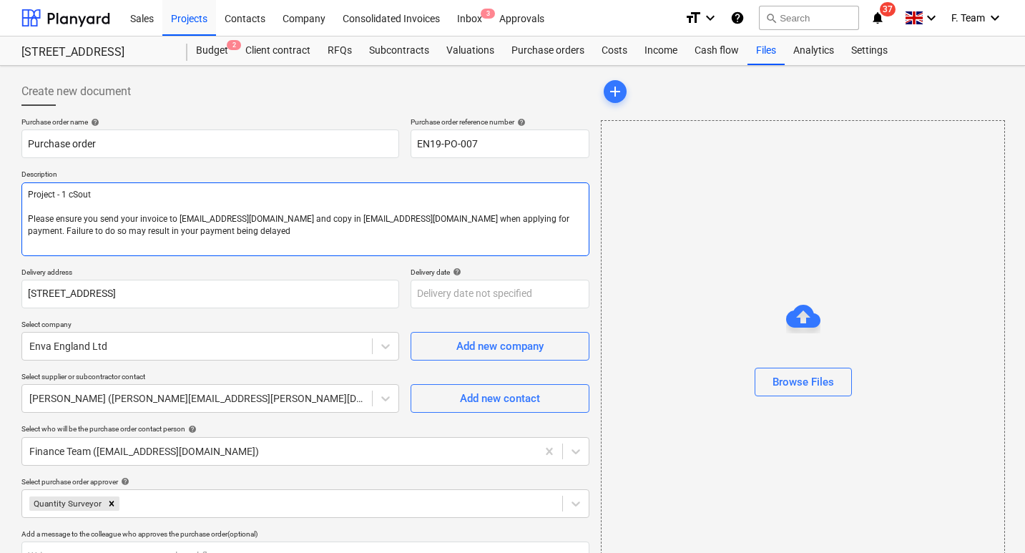
type textarea "Project - 1 cSou Please ensure you send your invoice to [EMAIL_ADDRESS][DOMAIN_…"
type textarea "x"
type textarea "Project - 1 cSo Please ensure you send your invoice to [EMAIL_ADDRESS][DOMAIN_N…"
type textarea "x"
type textarea "Project - 1 cS Please ensure you send your invoice to [EMAIL_ADDRESS][DOMAIN_NA…"
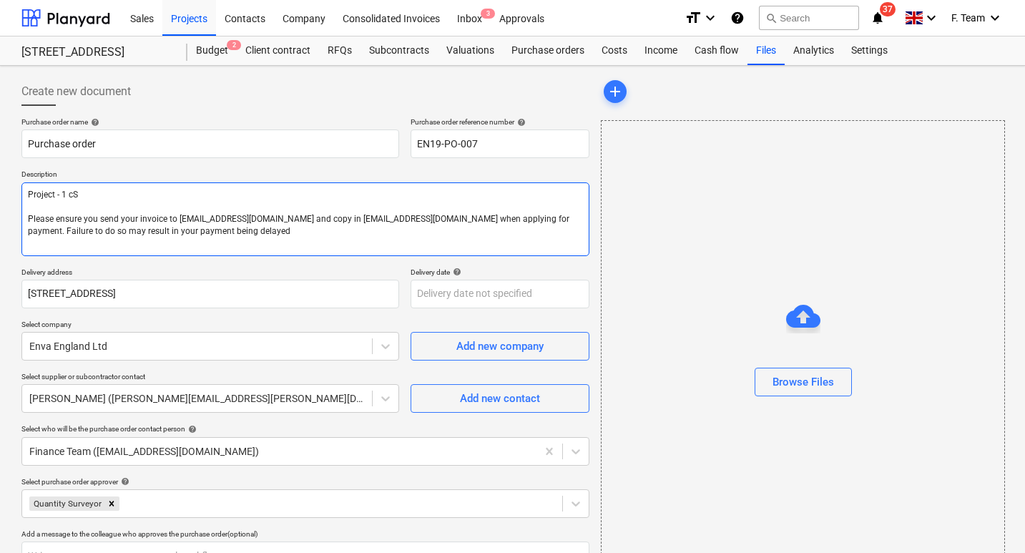
type textarea "x"
type textarea "Project - 1 c Please ensure you send your invoice to [EMAIL_ADDRESS][DOMAIN_NAM…"
type textarea "x"
type textarea "Project - 1 Please ensure you send your invoice to [EMAIL_ADDRESS][DOMAIN_NAME]…"
type textarea "x"
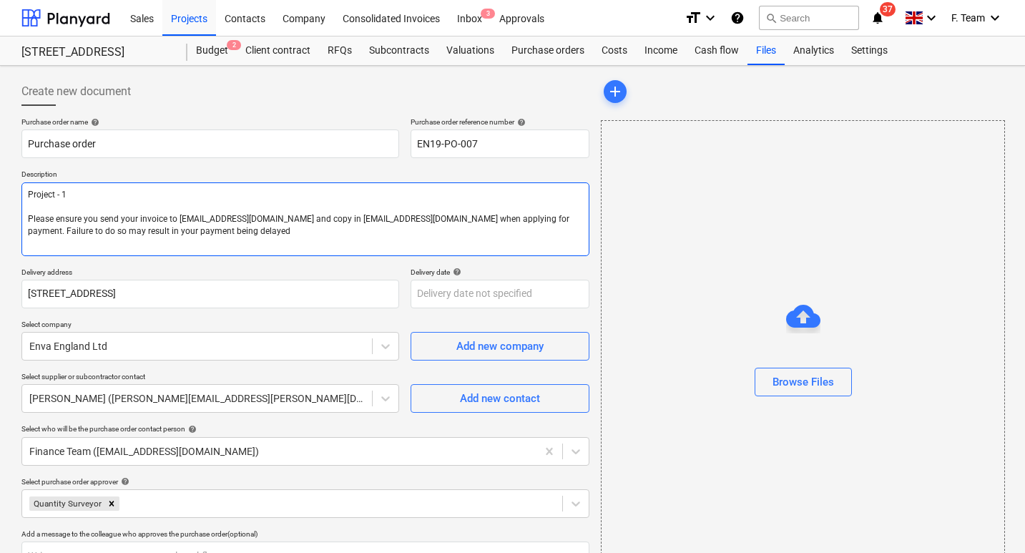
type textarea "Project - 1 S Please ensure you send your invoice to [EMAIL_ADDRESS][DOMAIN_NAM…"
type textarea "x"
type textarea "Project - 1 So Please ensure you send your invoice to [EMAIL_ADDRESS][DOMAIN_NA…"
type textarea "x"
type textarea "Project - 1 Sou Please ensure you send your invoice to [EMAIL_ADDRESS][DOMAIN_N…"
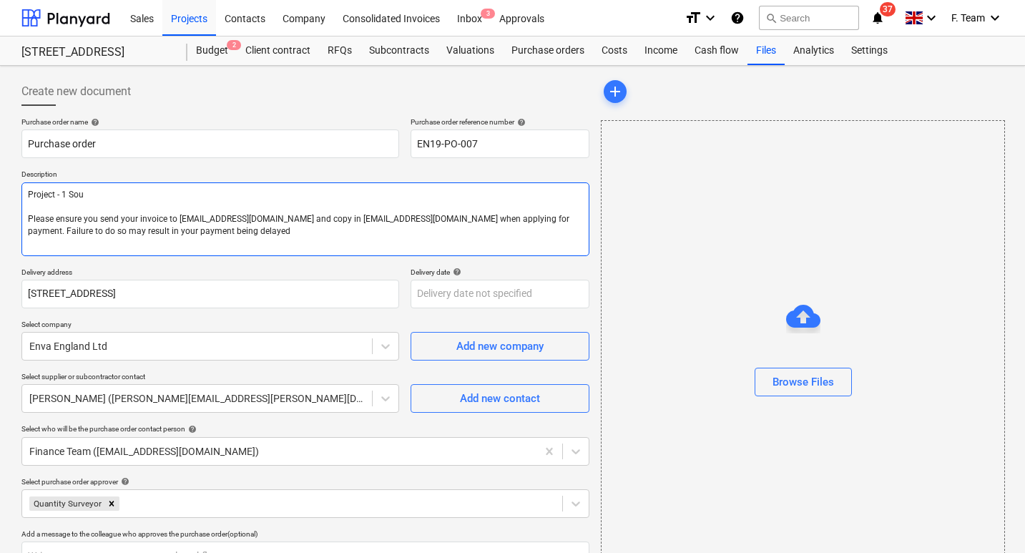
type textarea "x"
type textarea "Project - 1 Sout Please ensure you send your invoice to [EMAIL_ADDRESS][DOMAIN_…"
type textarea "x"
type textarea "Project - 1 South Please ensure you send your invoice to [EMAIL_ADDRESS][DOMAIN…"
type textarea "x"
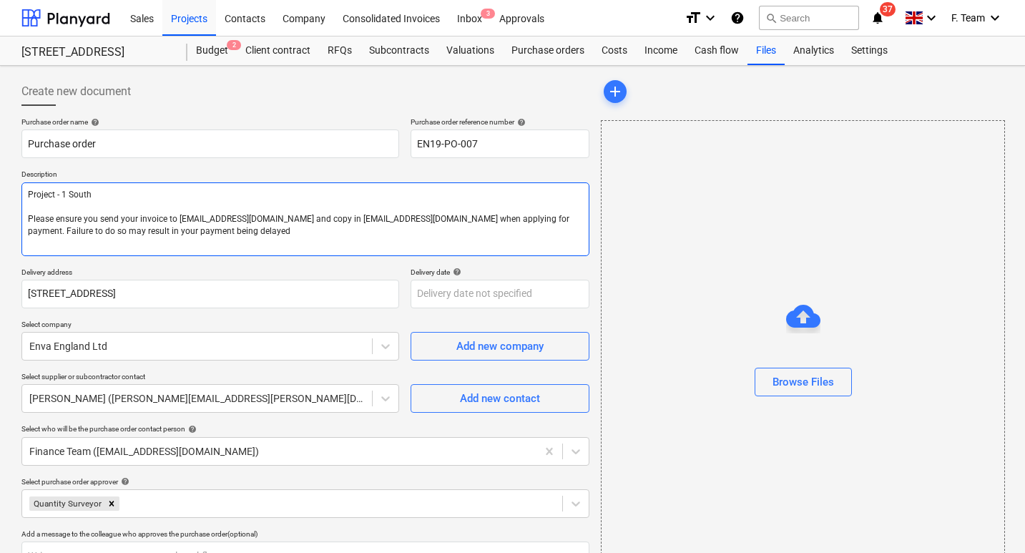
type textarea "Project - 1 South S Please ensure you send your invoice to [EMAIL_ADDRESS][DOMA…"
type textarea "x"
type textarea "Project - 1 South Sq Please ensure you send your invoice to [EMAIL_ADDRESS][DOM…"
type textarea "x"
type textarea "Project - 1 South Squ Please ensure you send your invoice to [EMAIL_ADDRESS][DO…"
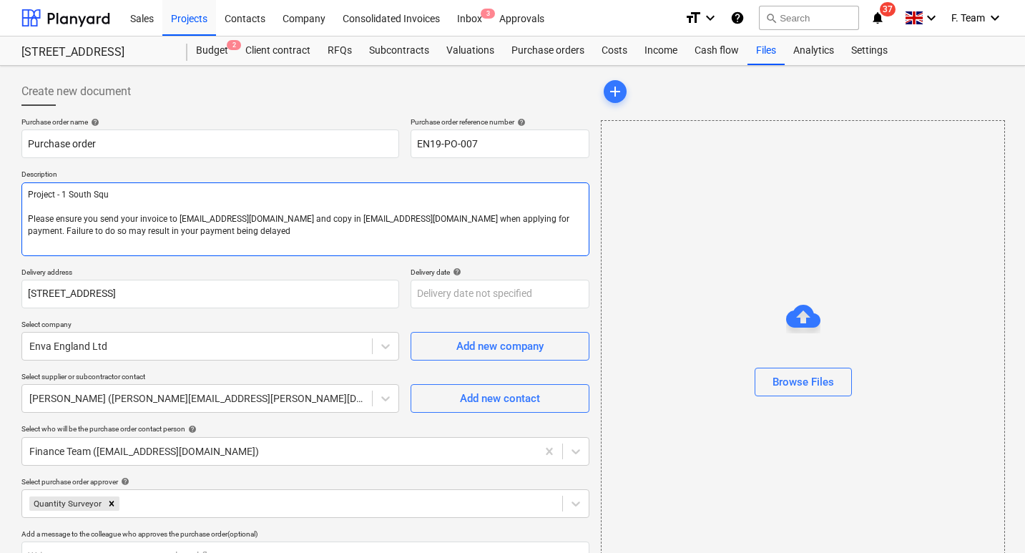
type textarea "x"
type textarea "Project - 1 South Squa Please ensure you send your invoice to [EMAIL_ADDRESS][D…"
type textarea "x"
type textarea "Project - 1 South Squar Please ensure you send your invoice to [EMAIL_ADDRESS][…"
type textarea "x"
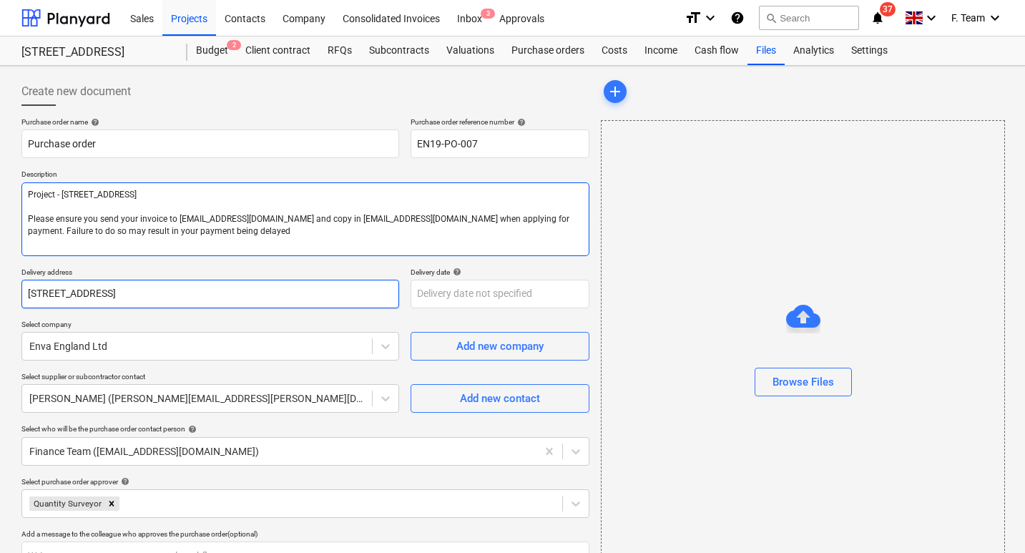
type textarea "Project - [STREET_ADDRESS] Please ensure you send your invoice to [EMAIL_ADDRES…"
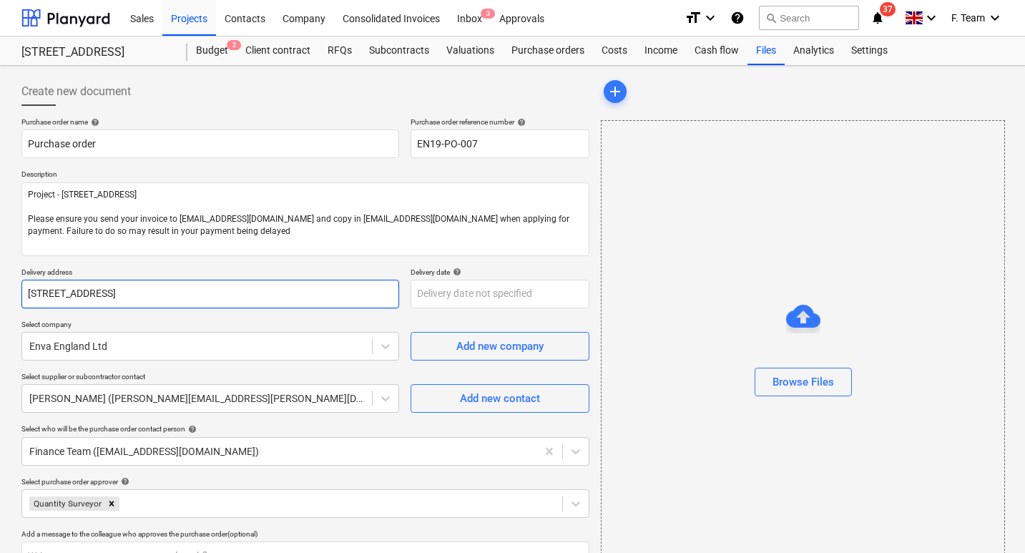
drag, startPoint x: 207, startPoint y: 296, endPoint x: 14, endPoint y: 291, distance: 193.1
click at [14, 291] on div "Create new document Purchase order name help Purchase order Purchase order refe…" at bounding box center [512, 469] width 1025 height 807
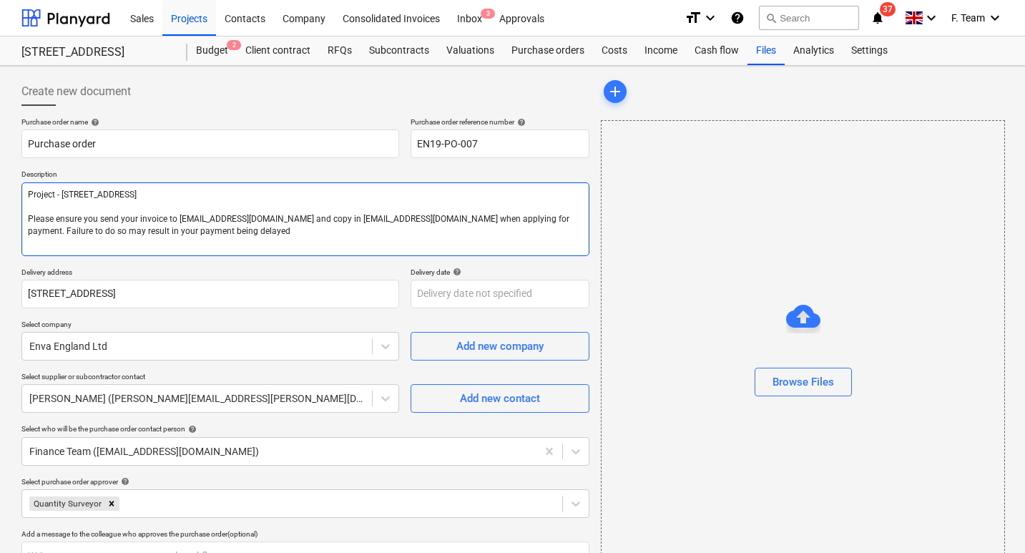
click at [136, 194] on textarea "Project - [STREET_ADDRESS] Please ensure you send your invoice to [EMAIL_ADDRES…" at bounding box center [305, 219] width 568 height 74
type textarea "x"
type textarea "Project - [STREET_ADDRESS] Please ensure you send your invoice to [EMAIL_ADDRES…"
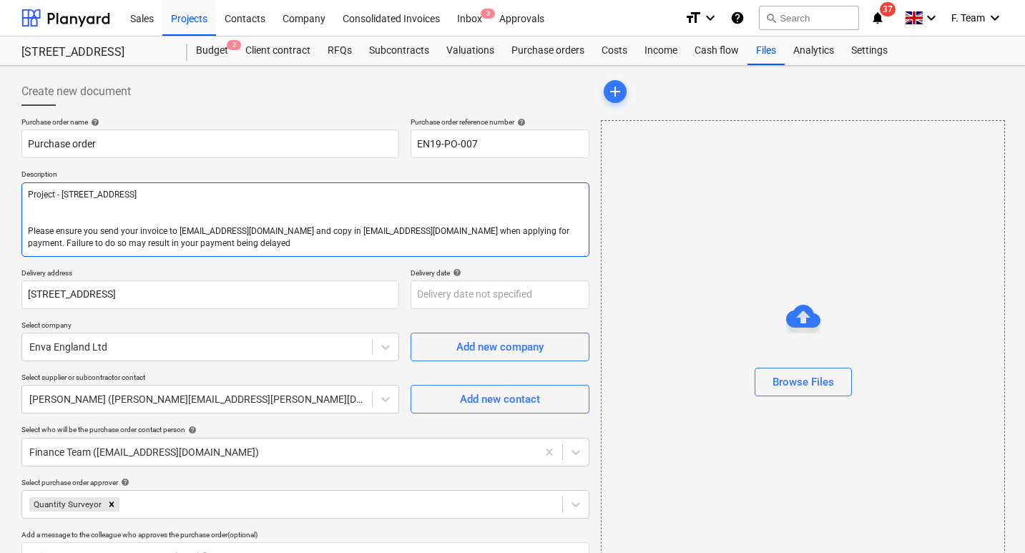
type textarea "x"
type textarea "Project - [STREET_ADDRESS] Please ensure you send your invoice to [EMAIL_ADDRES…"
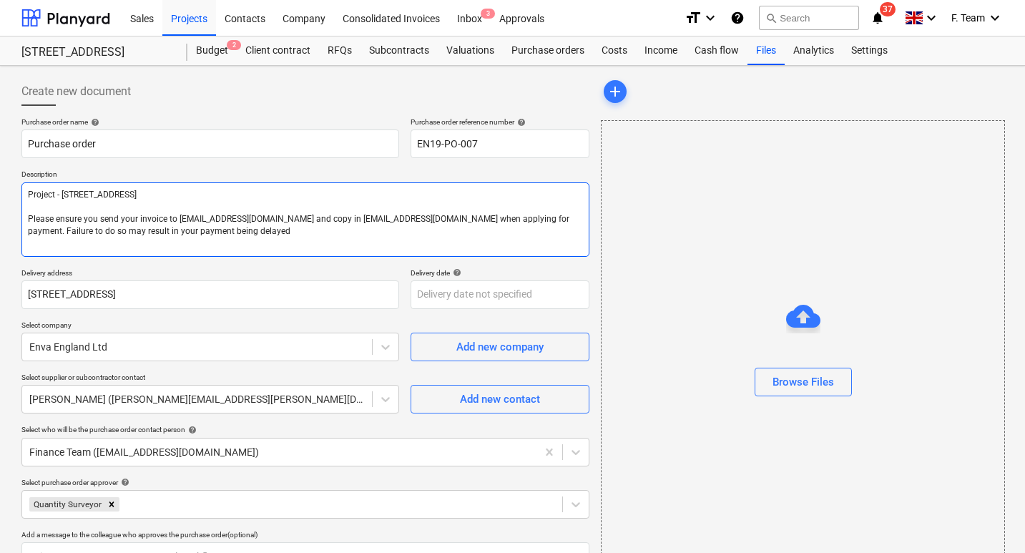
type textarea "x"
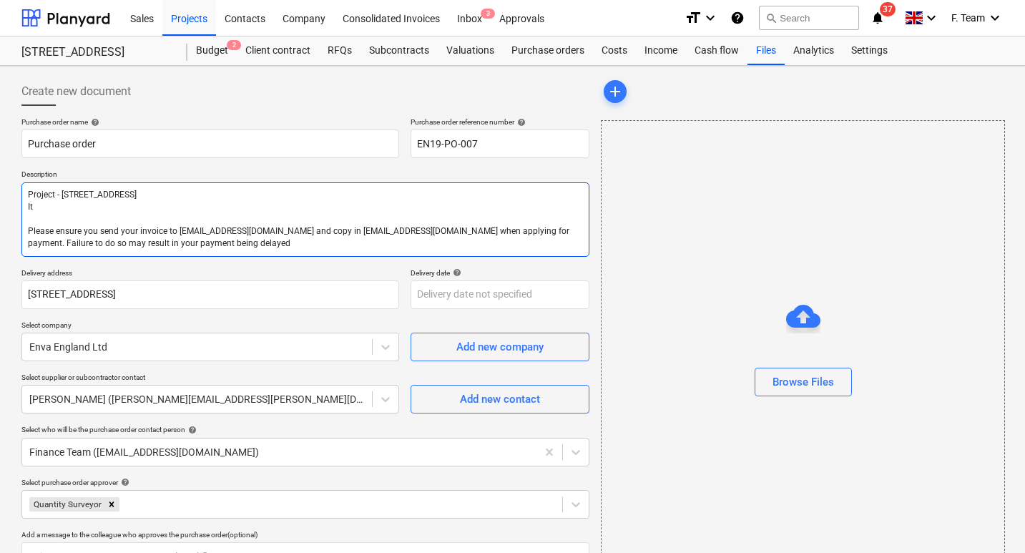
type textarea "Project - [STREET_ADDRESS] Please ensure you send your invoice to [EMAIL_ADDRES…"
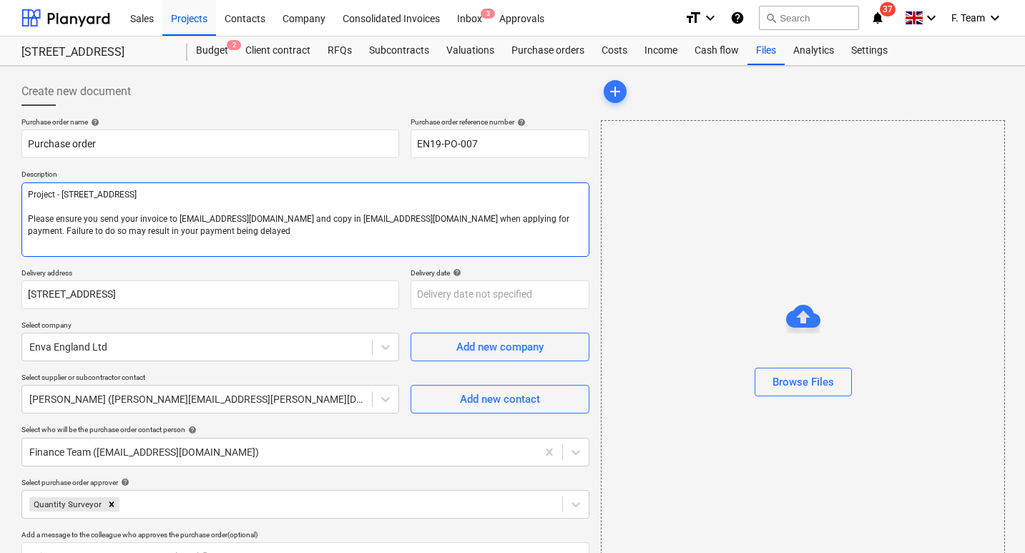
type textarea "x"
type textarea "Project - 1 [GEOGRAPHIC_DATA] Item Please ensure you send your invoice to [EMAI…"
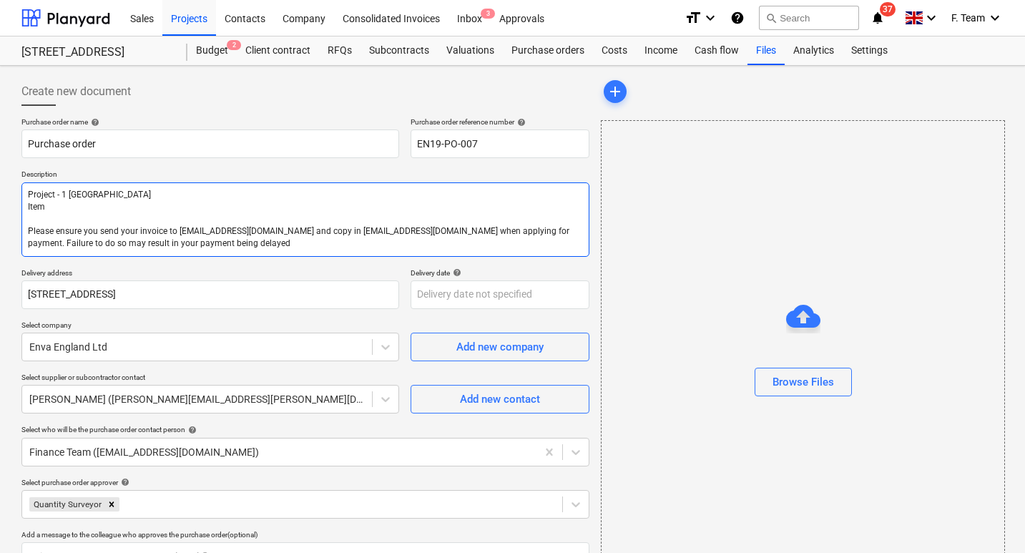
type textarea "x"
type textarea "Project - 1 [GEOGRAPHIC_DATA] Item Please ensure you send your invoice to [EMAI…"
type textarea "x"
type textarea "Project - 1 [GEOGRAPHIC_DATA] Item - Please ensure you send your invoice to [EM…"
type textarea "x"
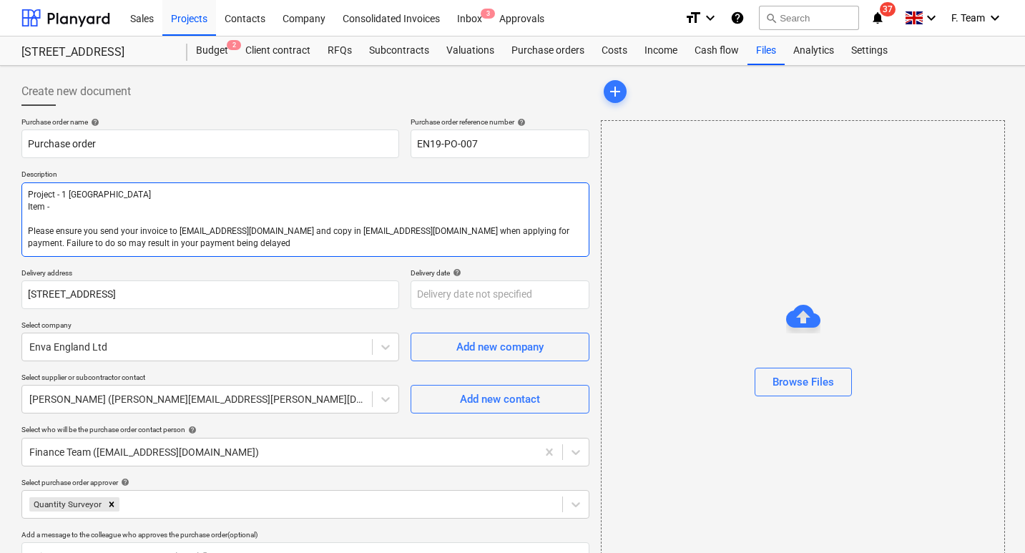
type textarea "Project - 1 [GEOGRAPHIC_DATA] Item - Please ensure you send your invoice to [EM…"
type textarea "x"
type textarea "Project - 1 [GEOGRAPHIC_DATA] Item - 1 Please ensure you send your invoice to […"
type textarea "x"
type textarea "Project - 1 [GEOGRAPHIC_DATA] Item - 12 Please ensure you send your invoice to …"
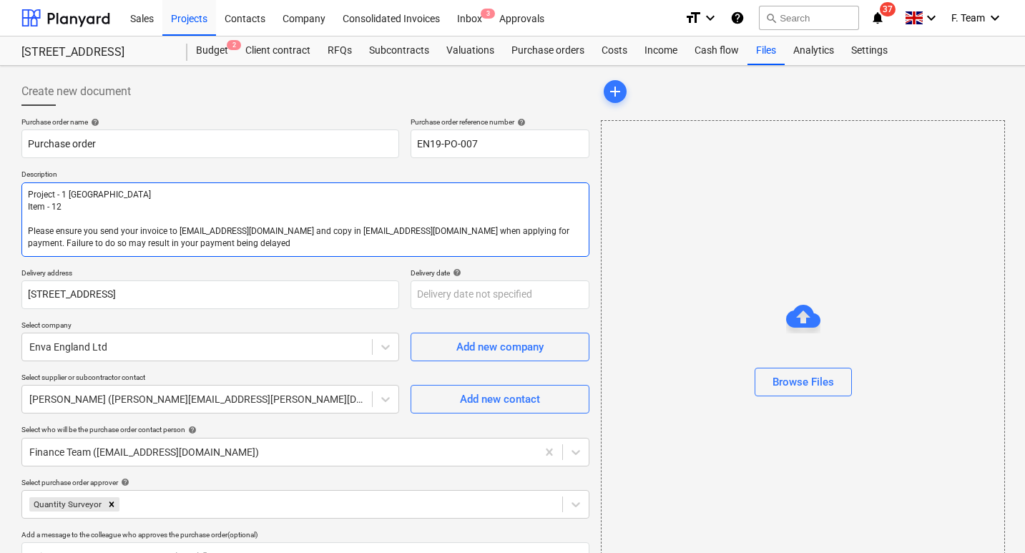
type textarea "x"
type textarea "Project - 1 [GEOGRAPHIC_DATA] Item - 12 Y Please ensure you send your invoice t…"
type textarea "x"
type textarea "Project - 1 [GEOGRAPHIC_DATA] Item - 12 Ya Please ensure you send your invoice …"
type textarea "x"
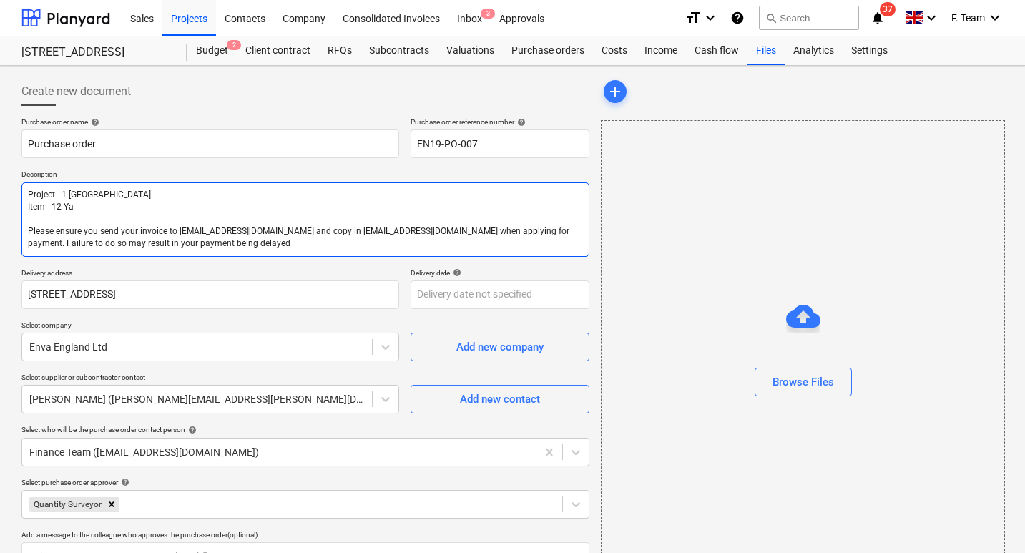
type textarea "Project - 1 [GEOGRAPHIC_DATA] Item - 12 Yar Please ensure you send your invoice…"
type textarea "x"
type textarea "Project - 1 [GEOGRAPHIC_DATA] Item - 12 Yard Please ensure you send your invoic…"
type textarea "x"
type textarea "Project - 1 [GEOGRAPHIC_DATA] Item - 12 Yard Please ensure you send your invoic…"
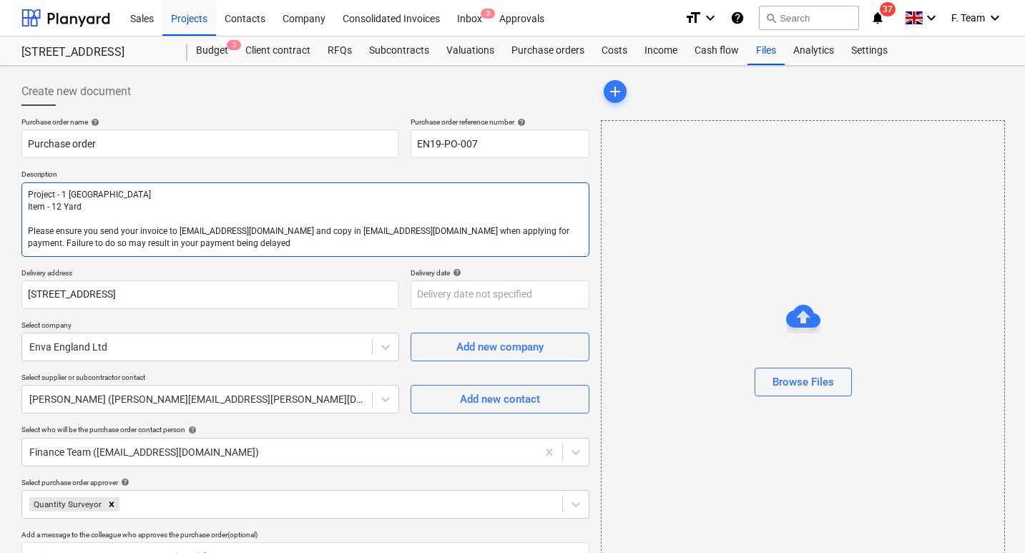
type textarea "x"
type textarea "Project - 1 [GEOGRAPHIC_DATA] Item - 12 Yard S Please ensure you send your invo…"
type textarea "x"
type textarea "Project - 1 [GEOGRAPHIC_DATA] Item - 12 Yard Sk Please ensure you send your inv…"
type textarea "x"
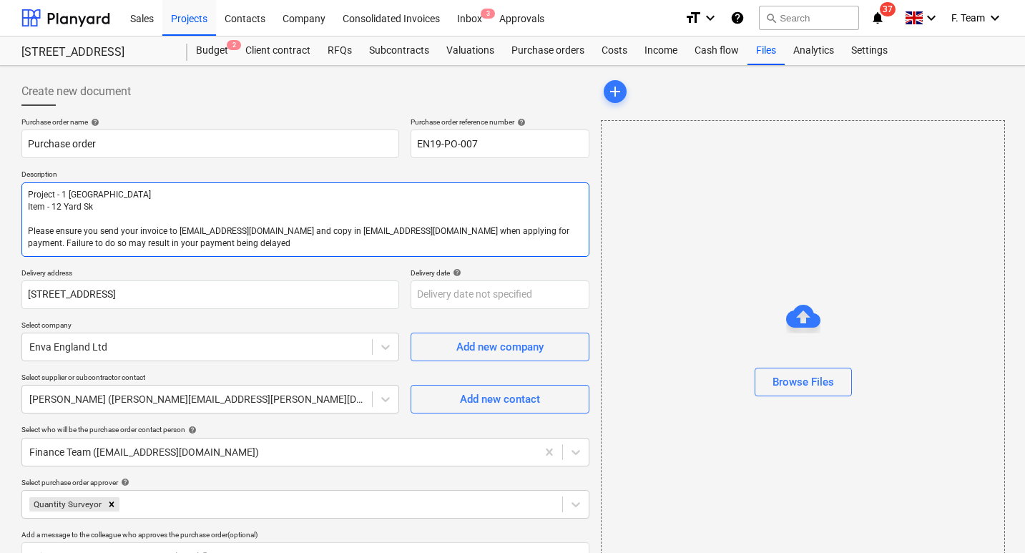
type textarea "Project - 1 [GEOGRAPHIC_DATA] Item - 12 Yard Ski Please ensure you send your in…"
type textarea "x"
type textarea "Project - 1 [GEOGRAPHIC_DATA] Item - 12 Yard Skip Please ensure you send your i…"
type textarea "x"
type textarea "Project - 1 [GEOGRAPHIC_DATA] Item - 12 Yard Skip Please ensure you send your i…"
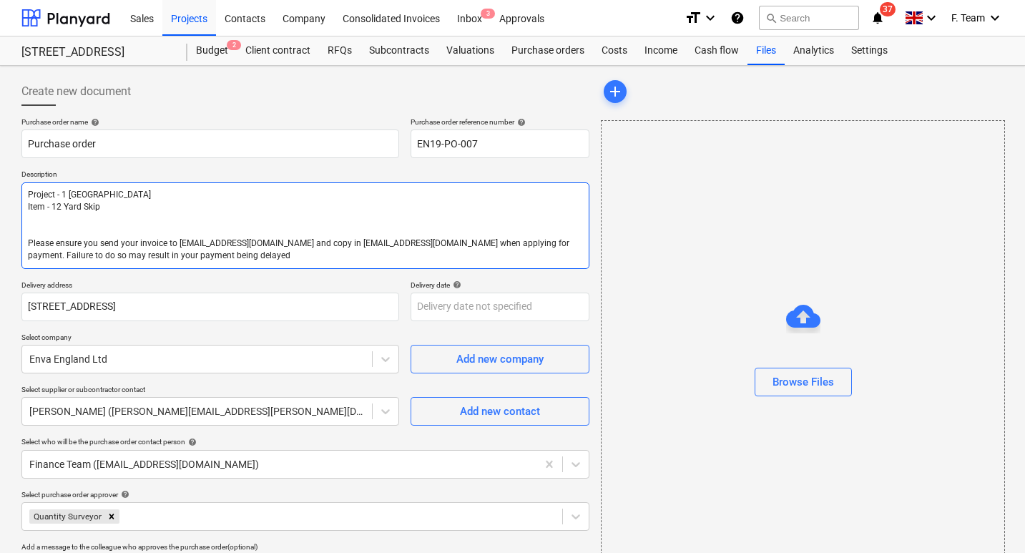
type textarea "x"
type textarea "Project - 1 [GEOGRAPHIC_DATA] Item - 12 Yard Skip D Please ensure you send your…"
type textarea "x"
type textarea "Project - 1 [GEOGRAPHIC_DATA] Item - 12 Yard Skip De Please ensure you send you…"
type textarea "x"
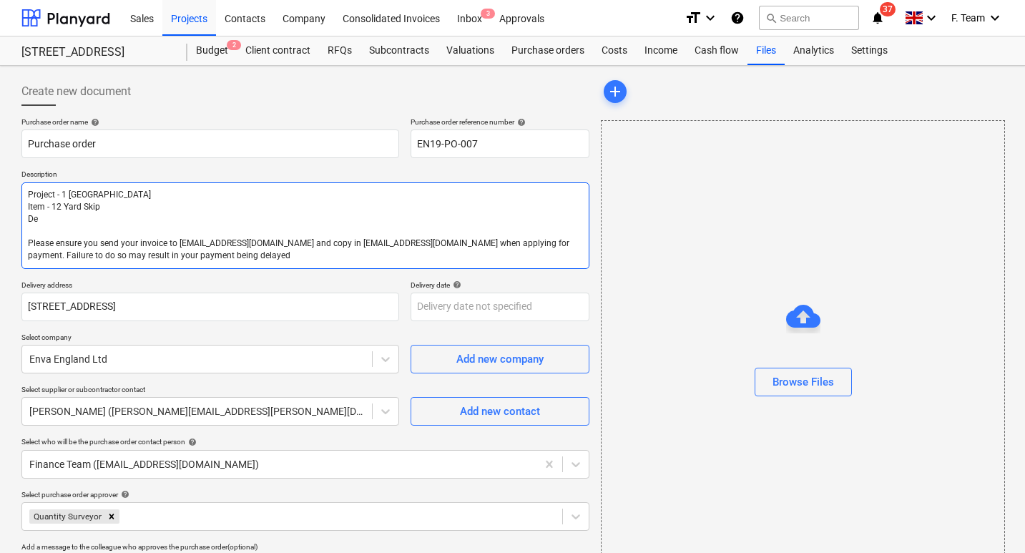
type textarea "Project - 1 [GEOGRAPHIC_DATA] Item - 12 Yard Skip Del Please ensure you send yo…"
type textarea "x"
type textarea "Project - 1 [GEOGRAPHIC_DATA] Item - 12 Yard Skip Deliv Please ensure you send …"
type textarea "x"
type textarea "Project - 1 [GEOGRAPHIC_DATA] Item - 12 Yard Skip Delive Please ensure you send…"
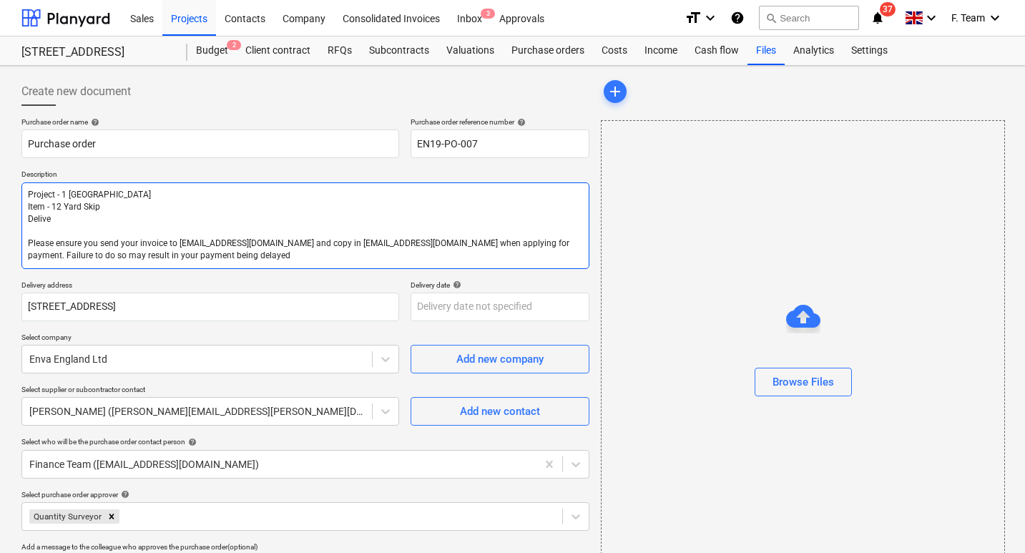
type textarea "x"
type textarea "Project - 1 [GEOGRAPHIC_DATA] Item - 12 Yard Skip Deliver Please ensure you sen…"
type textarea "x"
type textarea "Project - 1 [GEOGRAPHIC_DATA] Item - 12 Yard Skip Delivery Please ensure you se…"
type textarea "x"
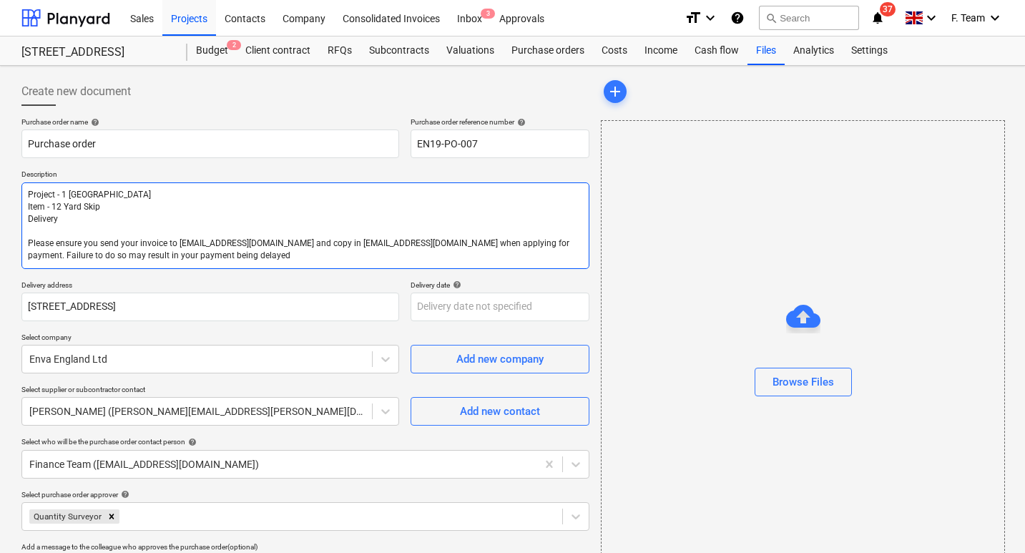
type textarea "Project - 1 [GEOGRAPHIC_DATA] Item - 12 Yard Skip Delivery Please ensure you se…"
type textarea "x"
type textarea "Project - 1 [GEOGRAPHIC_DATA] Item - 12 Yard Skip Delivery A Please ensure you …"
type textarea "x"
type textarea "Project - 1 [GEOGRAPHIC_DATA] Item - 12 Yard Skip Delivery Ad Please ensure you…"
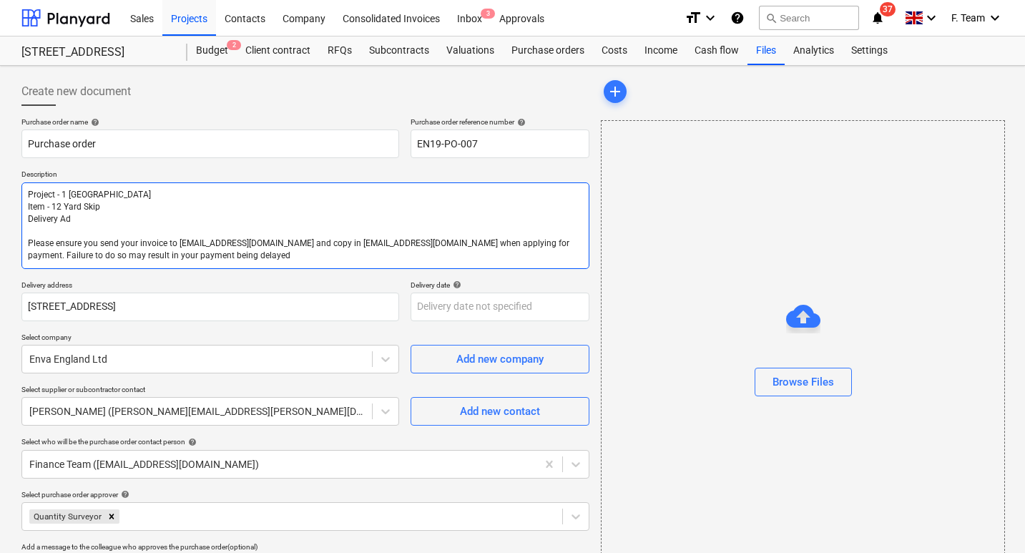
type textarea "x"
type textarea "Project - 1 [GEOGRAPHIC_DATA] Item - 12 Yard Skip Delivery Add Please ensure yo…"
type textarea "x"
type textarea "Project - 1 [GEOGRAPHIC_DATA] Item - 12 Yard Skip Delivery Addr Please ensure y…"
type textarea "x"
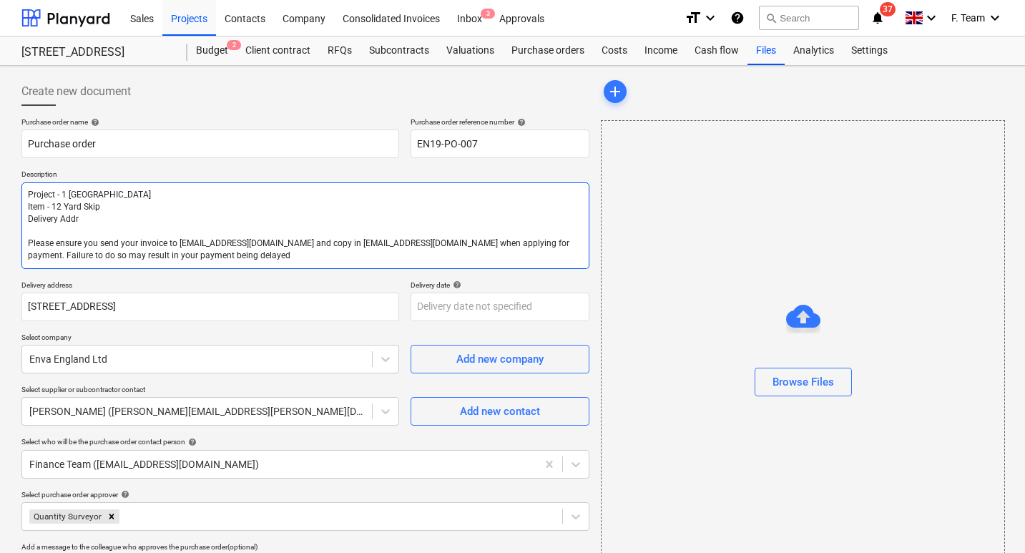
type textarea "Project - 1 [GEOGRAPHIC_DATA] Item - 12 Yard Skip Delivery Addre Please ensure …"
type textarea "x"
type textarea "Project - 1 [GEOGRAPHIC_DATA] Item - 12 Yard Skip Delivery Addres Please ensure…"
type textarea "x"
type textarea "Project - 1 [GEOGRAPHIC_DATA] Item - 12 Yard Skip Delivery Address Please ensur…"
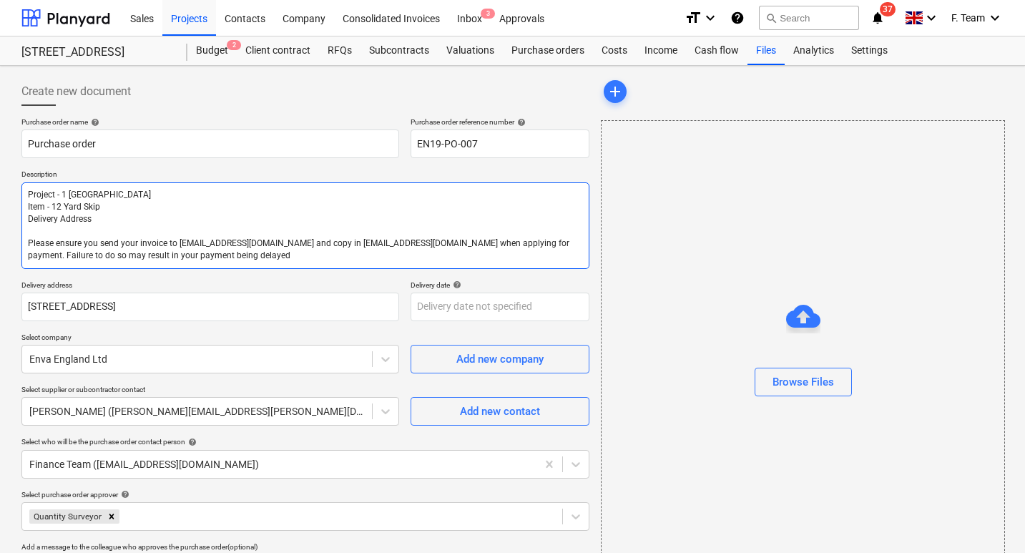
type textarea "x"
type textarea "Project - 1 [GEOGRAPHIC_DATA] Item - 12 Yard Skip Delivery Address: Please ensu…"
type textarea "x"
type textarea "Project - 1 [GEOGRAPHIC_DATA] Item - 12 Yard Skip Delivery Address: Please ensu…"
type textarea "x"
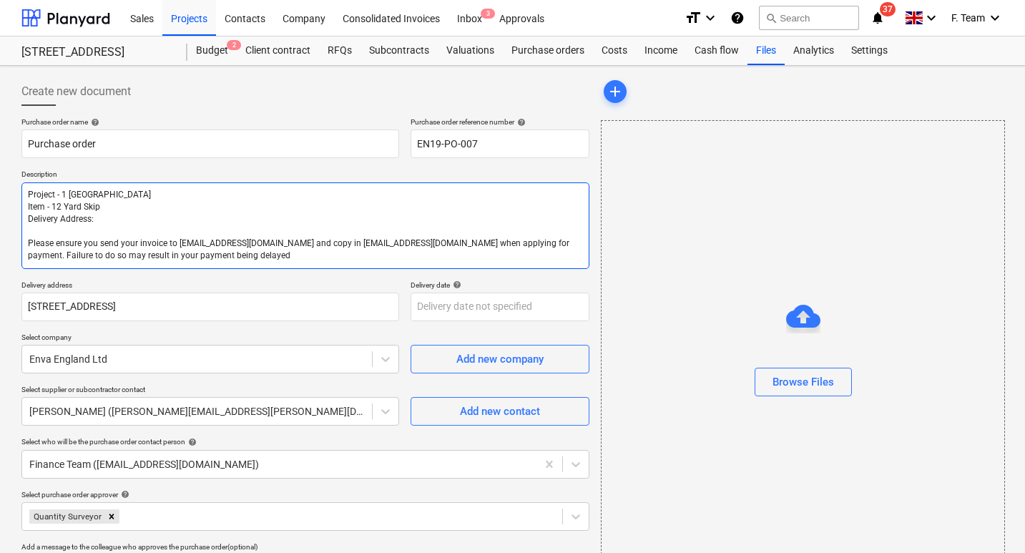
type textarea "Project - 1 [GEOGRAPHIC_DATA] Item - 12 Yard Skip Delivery Address: 1 Please en…"
type textarea "x"
type textarea "Project - 1 [GEOGRAPHIC_DATA] Item - 12 Yard Skip Delivery Address: 1A Please e…"
type textarea "x"
type textarea "Project - 1 [GEOGRAPHIC_DATA] Item - 12 Yard Skip Delivery Address: 1A Please e…"
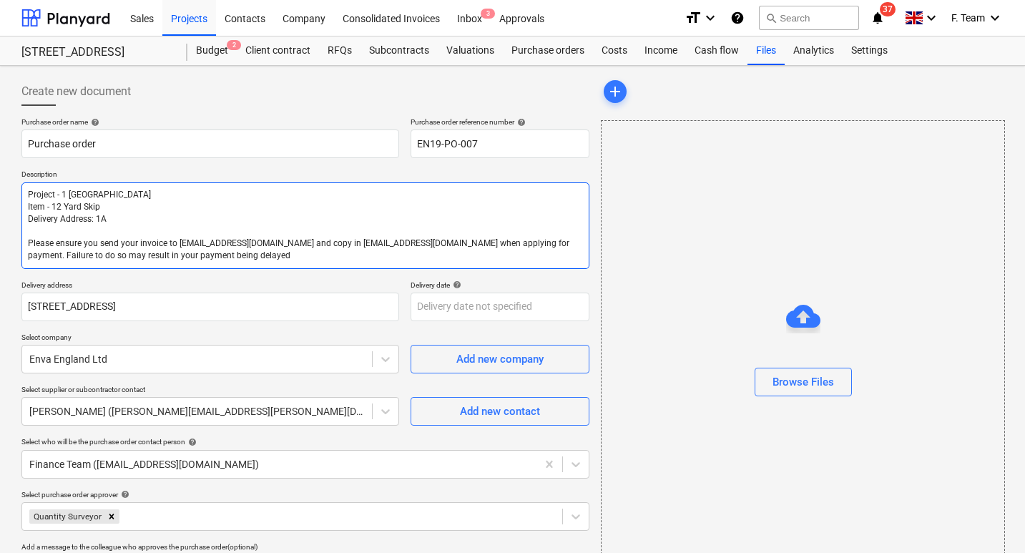
type textarea "x"
type textarea "Project - 1 [GEOGRAPHIC_DATA] Item - 12 Yard Skip Delivery Address: 1A S Please…"
type textarea "x"
type textarea "Project - 1 [GEOGRAPHIC_DATA] Item - 12 Yard Skip Delivery Address: 1A So Pleas…"
type textarea "x"
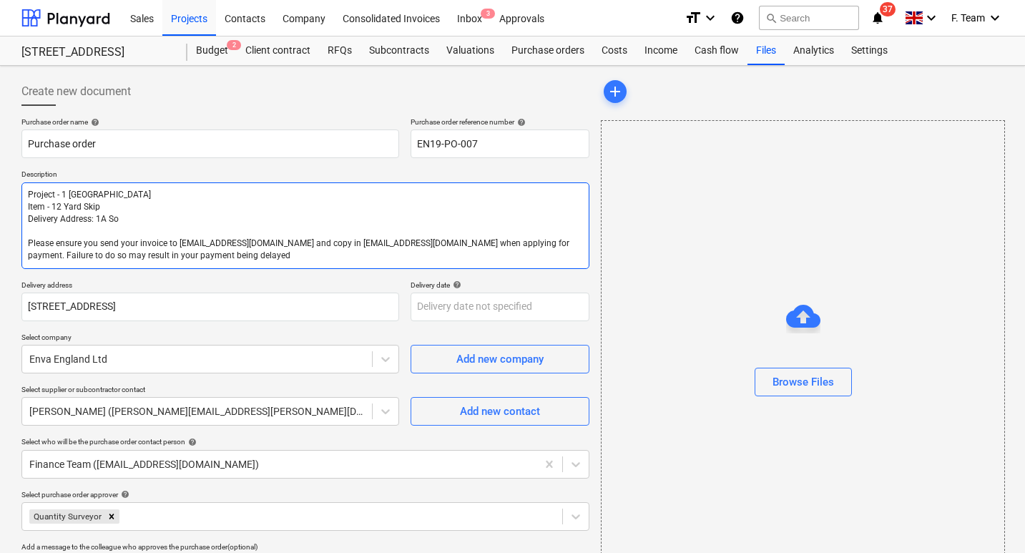
type textarea "Project - 1 [GEOGRAPHIC_DATA] Item - 12 Yard Skip Delivery Address: [STREET_ADD…"
type textarea "x"
type textarea "Project - 1 [GEOGRAPHIC_DATA] Item - 12 Yard Skip Delivery Address: 1A Sout Ple…"
type textarea "x"
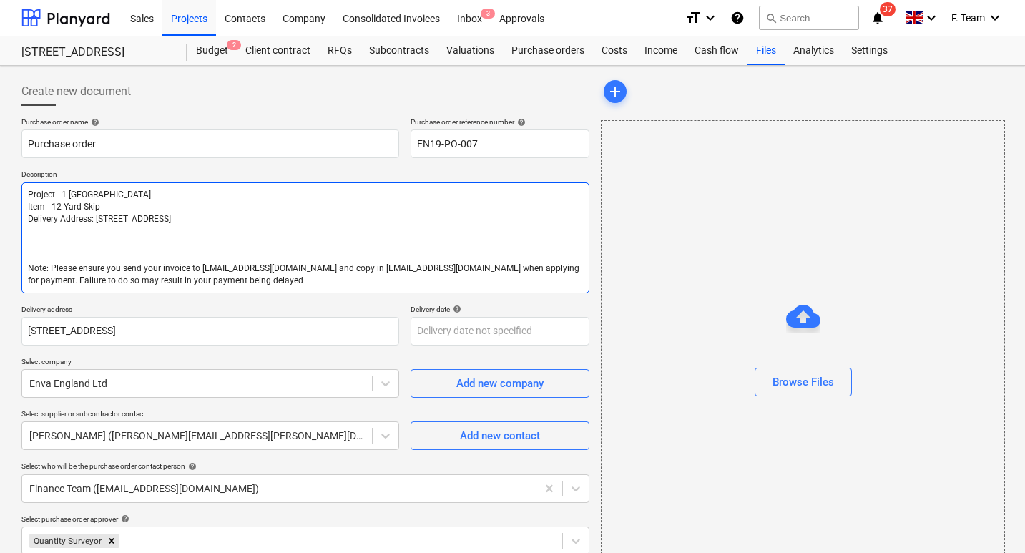
click at [46, 267] on textarea "Project - 1 [GEOGRAPHIC_DATA] Item - 12 Yard Skip Delivery Address: [STREET_ADD…" at bounding box center [305, 237] width 568 height 111
click at [72, 245] on textarea "Project - 1 [GEOGRAPHIC_DATA] Item - 12 Yard Skip Delivery Address: [STREET_ADD…" at bounding box center [305, 237] width 568 height 111
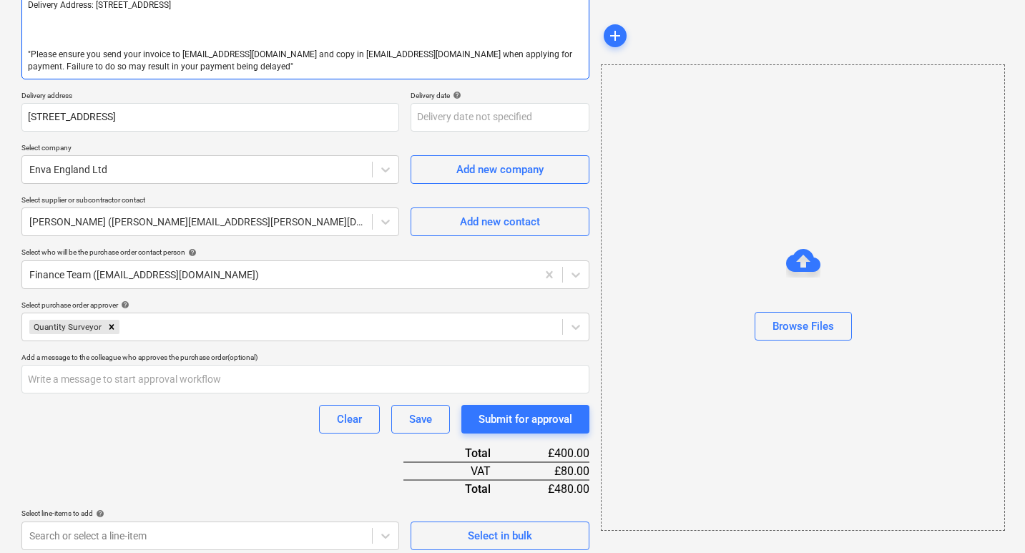
scroll to position [357, 0]
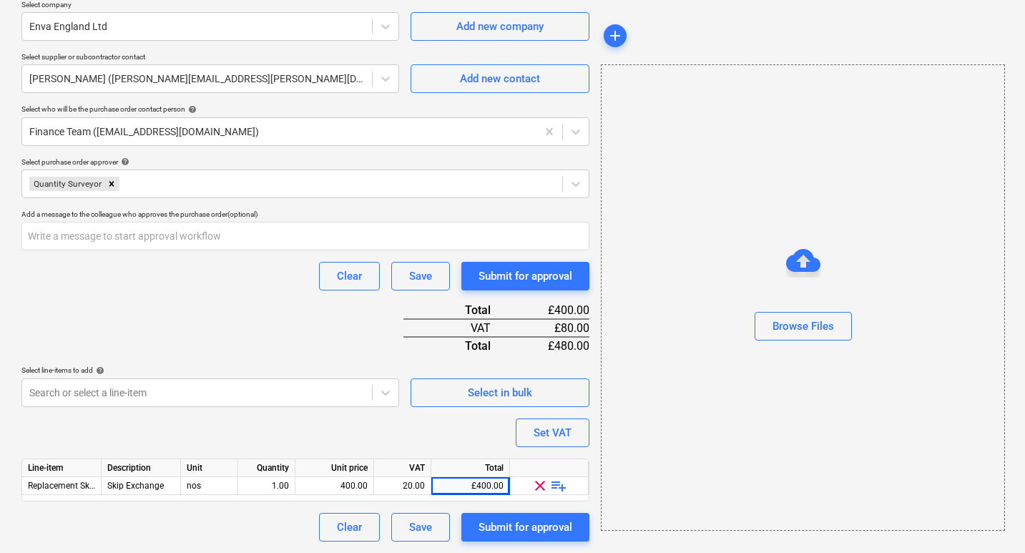
click at [282, 322] on div "Purchase order name help Purchase order Purchase order reference number help EN…" at bounding box center [305, 150] width 568 height 781
click at [264, 270] on div "Purchase order name help Purchase order Purchase order reference number help EN…" at bounding box center [305, 150] width 568 height 781
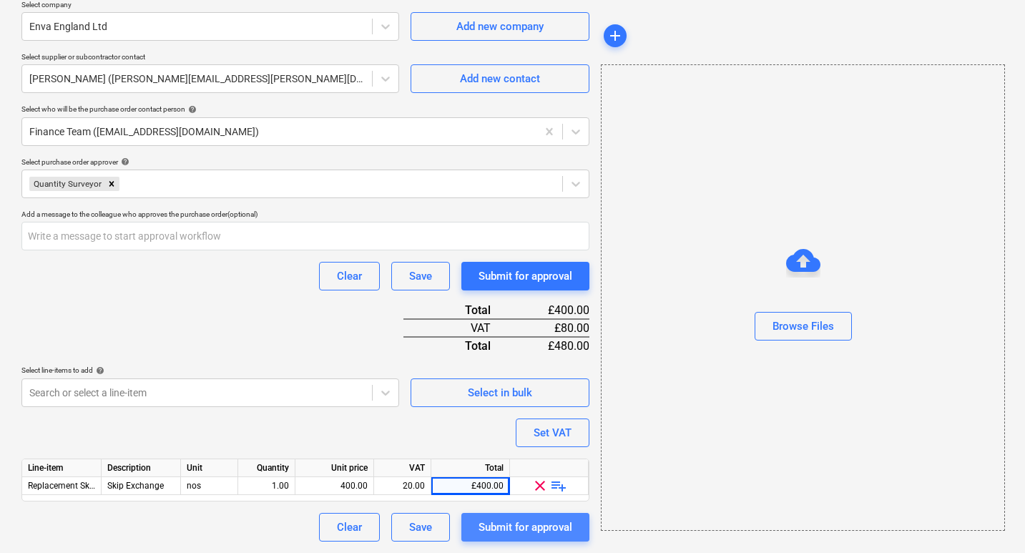
click at [546, 533] on div "Submit for approval" at bounding box center [525, 527] width 94 height 19
